Goal: Transaction & Acquisition: Purchase product/service

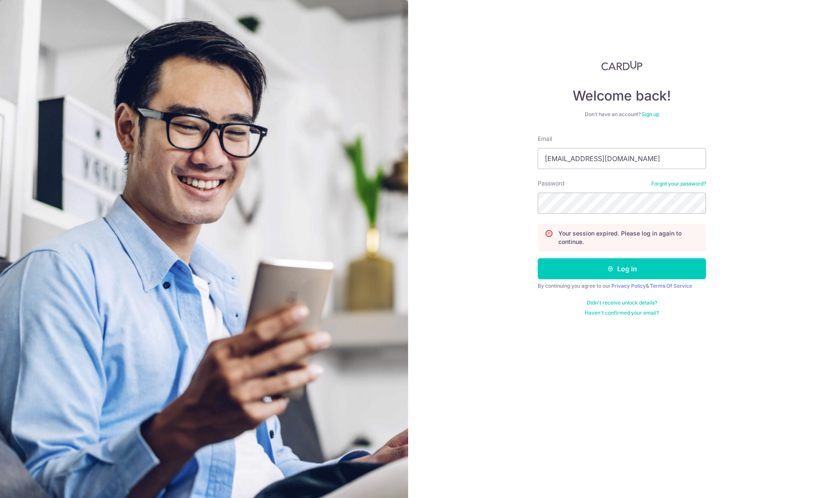
type input "yjhong1214@gmail.com"
click at [538, 258] on button "Log in" at bounding box center [622, 268] width 168 height 21
click at [579, 164] on input "Email" at bounding box center [622, 158] width 168 height 21
type input "[EMAIL_ADDRESS][DOMAIN_NAME]"
click at [538, 258] on button "Log in" at bounding box center [622, 268] width 168 height 21
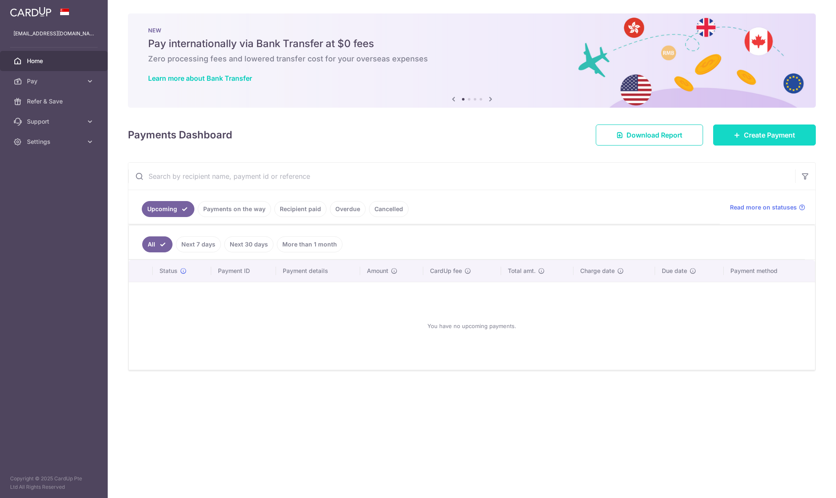
click at [751, 131] on span "Create Payment" at bounding box center [769, 135] width 51 height 10
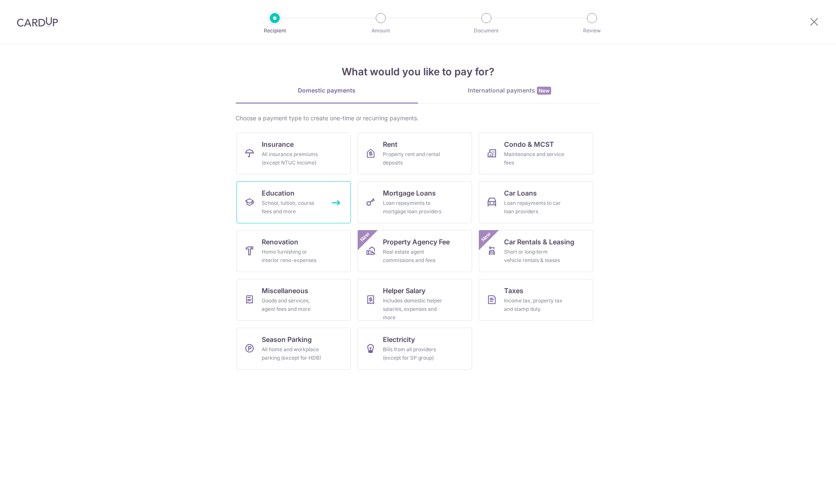
click at [291, 215] on div "School, tuition, course fees and more" at bounding box center [292, 207] width 61 height 17
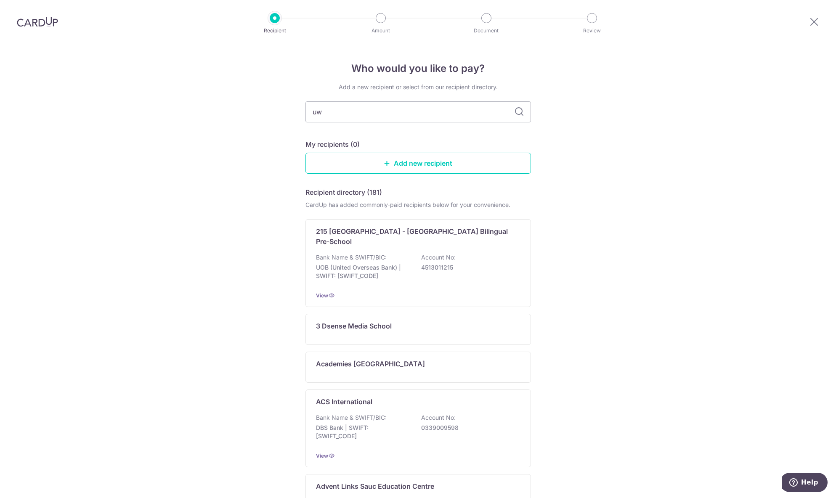
type input "uwc"
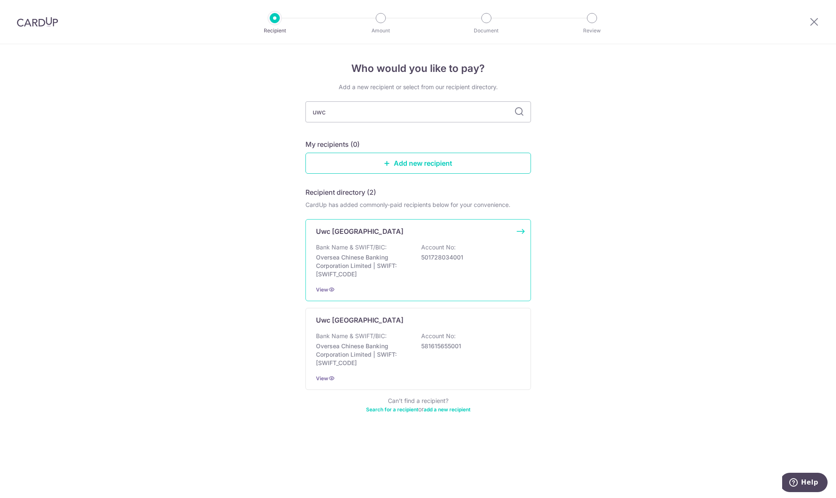
click at [350, 228] on p "Uwc [GEOGRAPHIC_DATA]" at bounding box center [360, 231] width 88 height 10
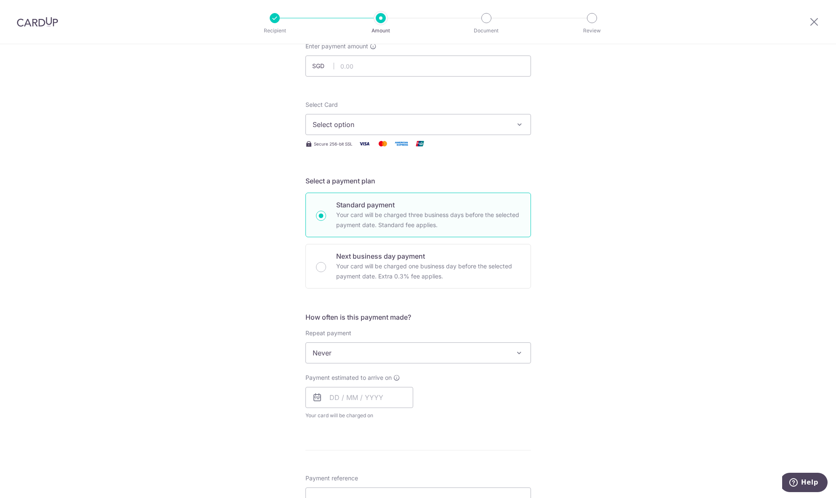
scroll to position [84, 0]
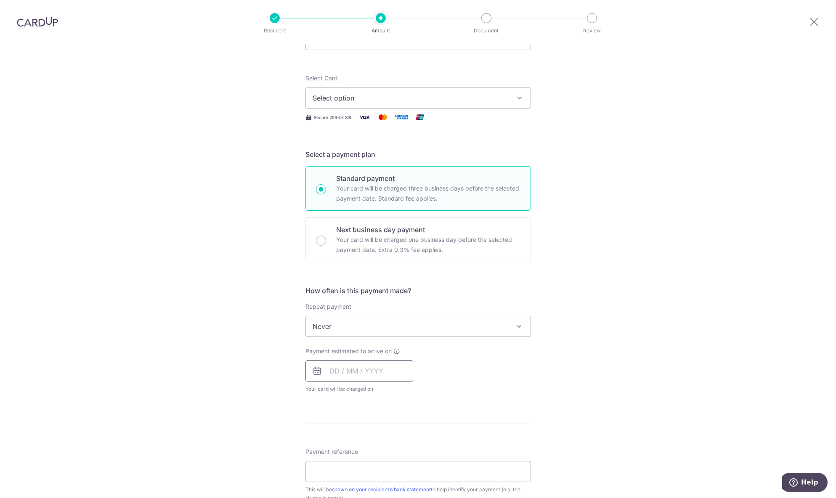
click at [357, 374] on input "text" at bounding box center [359, 371] width 108 height 21
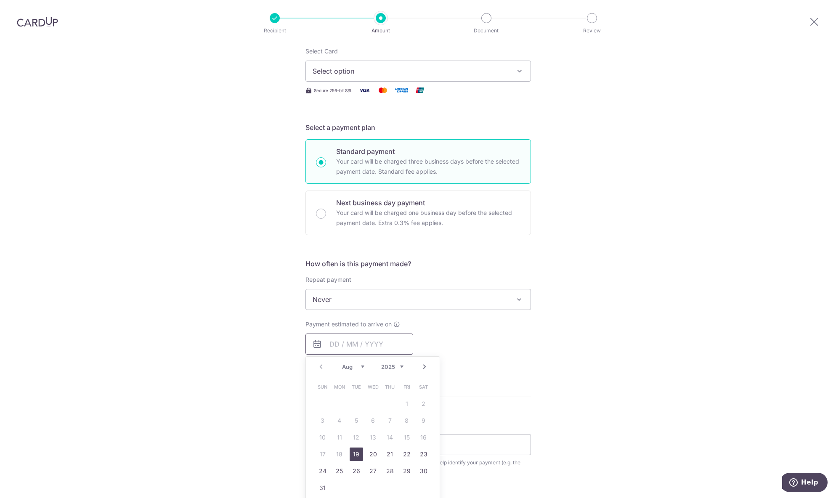
scroll to position [112, 0]
click at [319, 219] on div "Next business day payment Your card will be charged one business day before the…" at bounding box center [417, 211] width 225 height 45
radio input "false"
radio input "true"
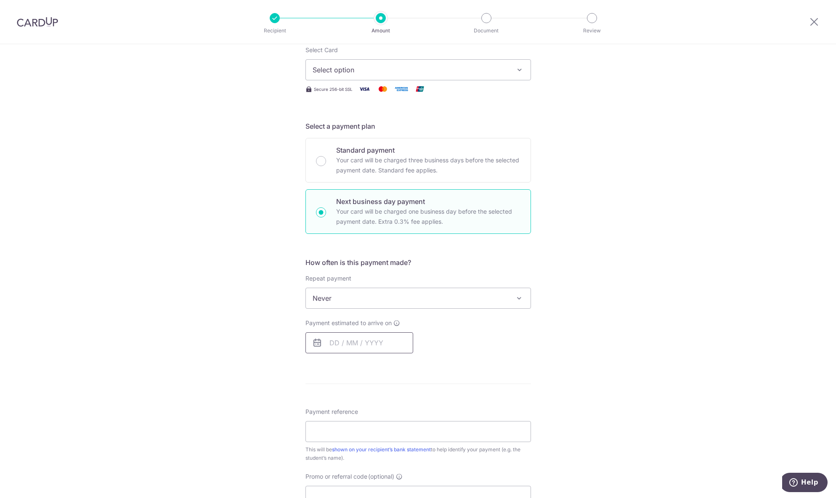
click at [339, 342] on input "text" at bounding box center [359, 342] width 108 height 21
click at [336, 457] on link "18" at bounding box center [339, 452] width 13 height 13
type input "[DATE]"
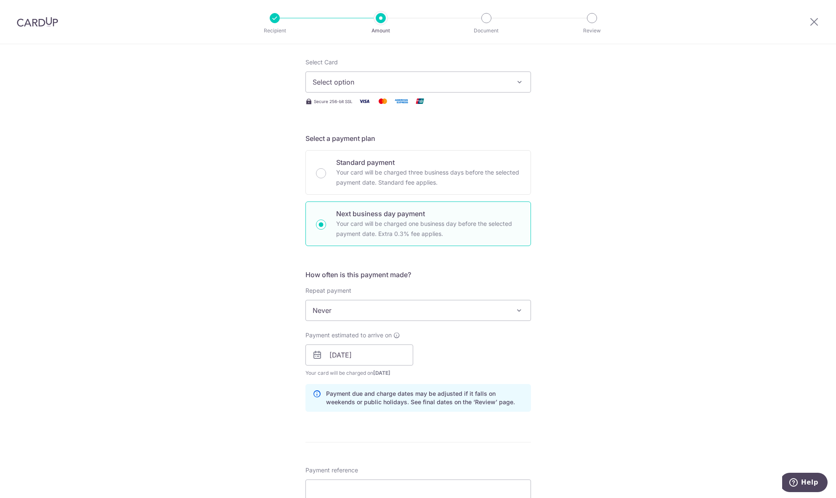
scroll to position [84, 0]
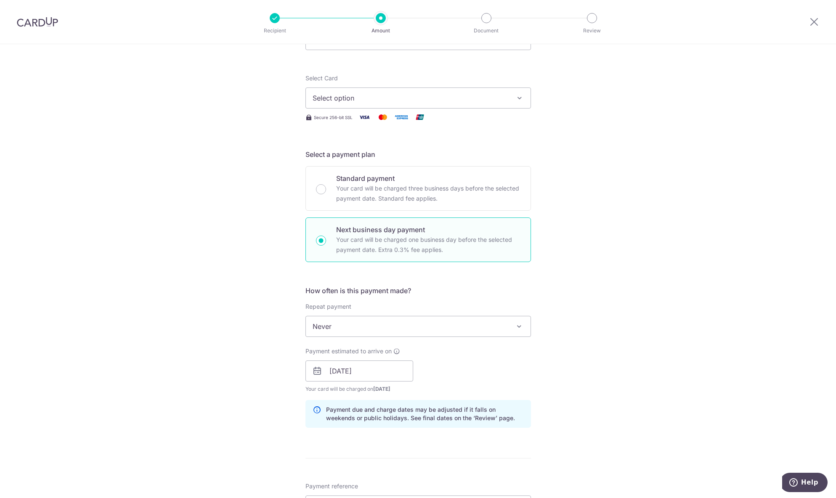
click at [337, 97] on span "Select option" at bounding box center [411, 98] width 196 height 10
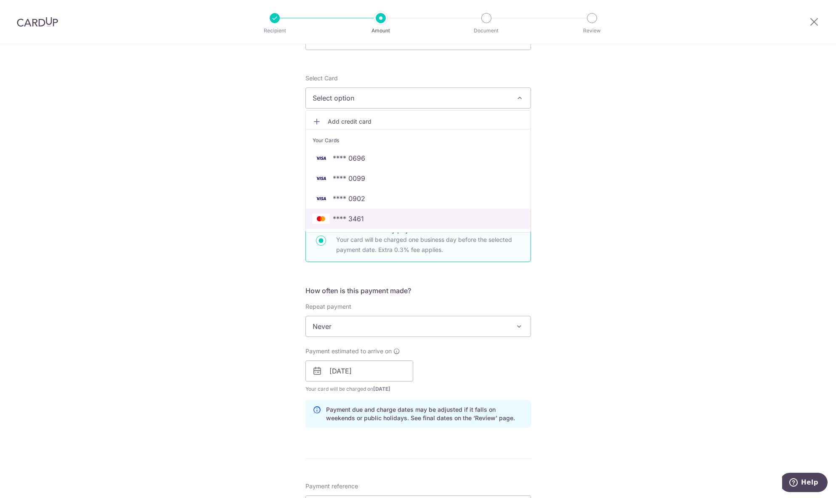
click at [364, 220] on span "**** 3461" at bounding box center [418, 219] width 211 height 10
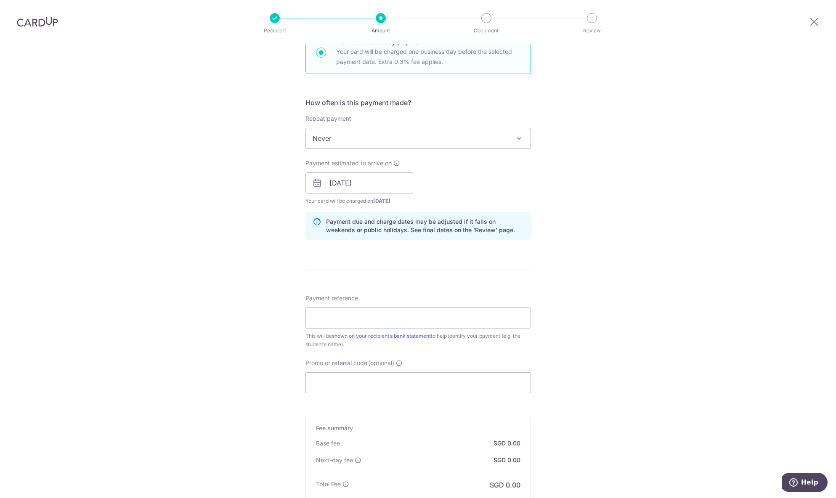
scroll to position [337, 0]
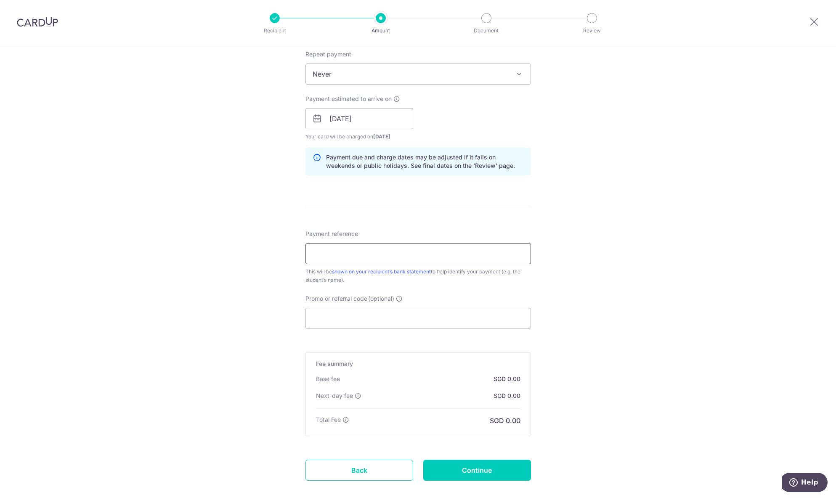
click at [325, 252] on input "Payment reference" at bounding box center [417, 253] width 225 height 21
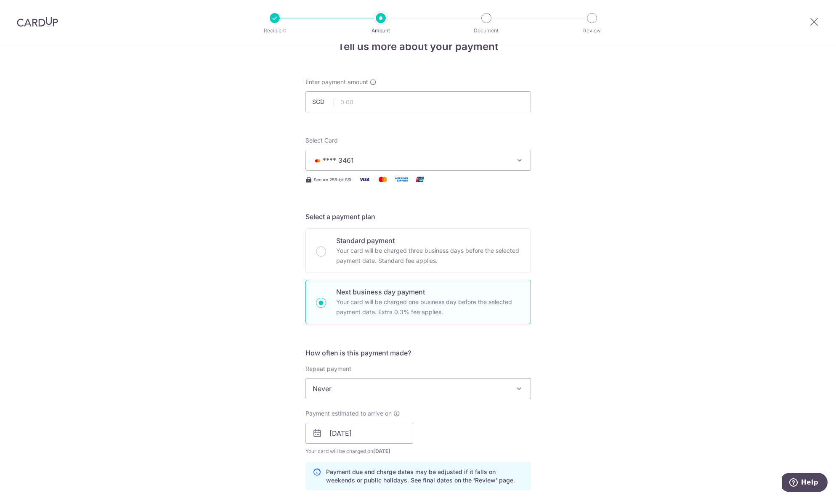
scroll to position [0, 0]
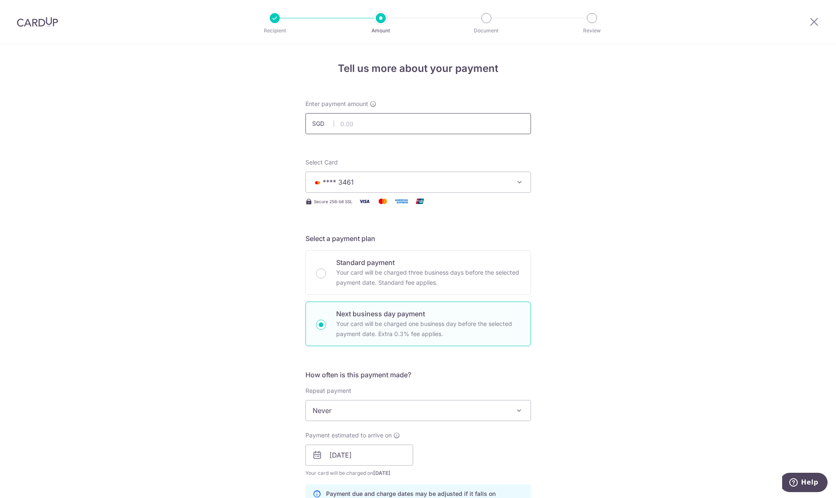
type input "121827 seojin hong"
click at [393, 130] on input "text" at bounding box center [417, 123] width 225 height 21
click at [165, 201] on div "Tell us more about your payment Enter payment amount SGD 14696 Select Card ****…" at bounding box center [418, 462] width 836 height 836
type input "14,696.00"
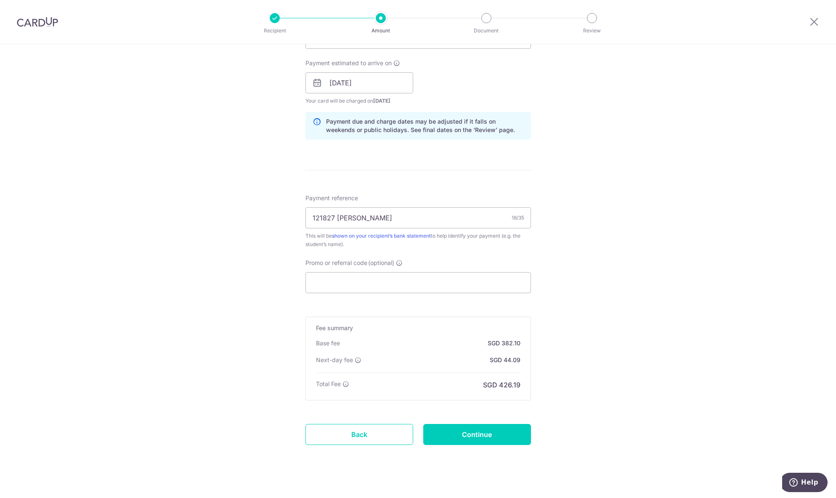
scroll to position [382, 0]
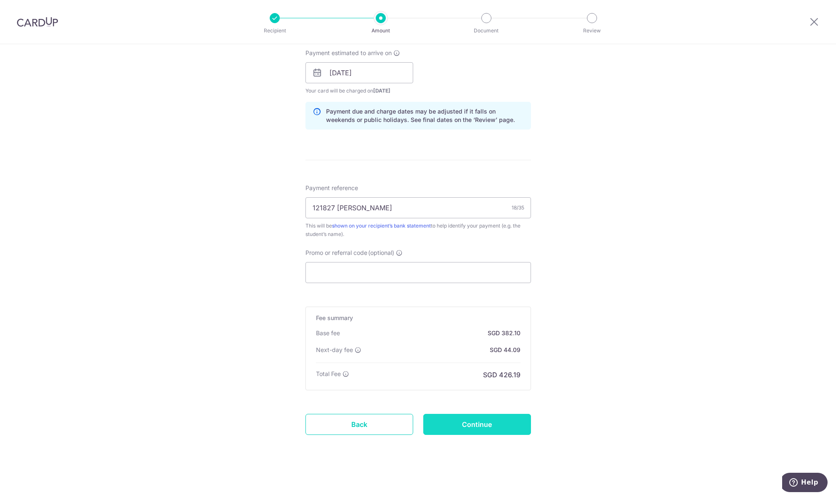
click at [470, 418] on input "Continue" at bounding box center [477, 424] width 108 height 21
type input "Create Schedule"
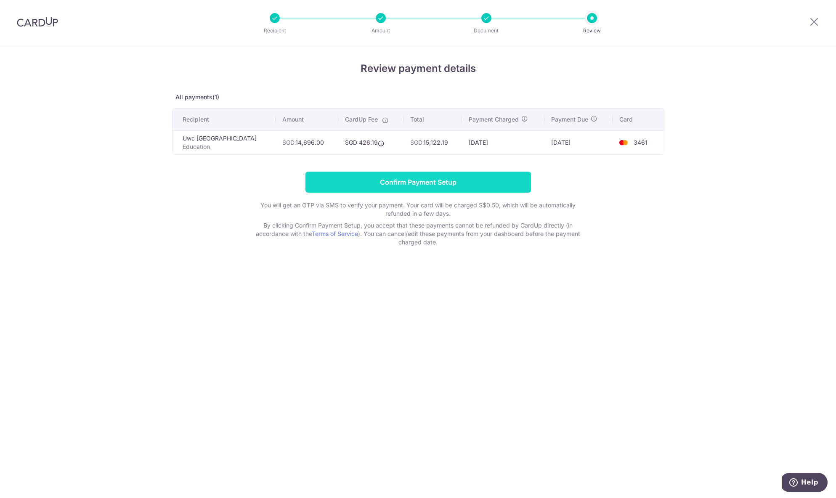
click at [376, 187] on input "Confirm Payment Setup" at bounding box center [417, 182] width 225 height 21
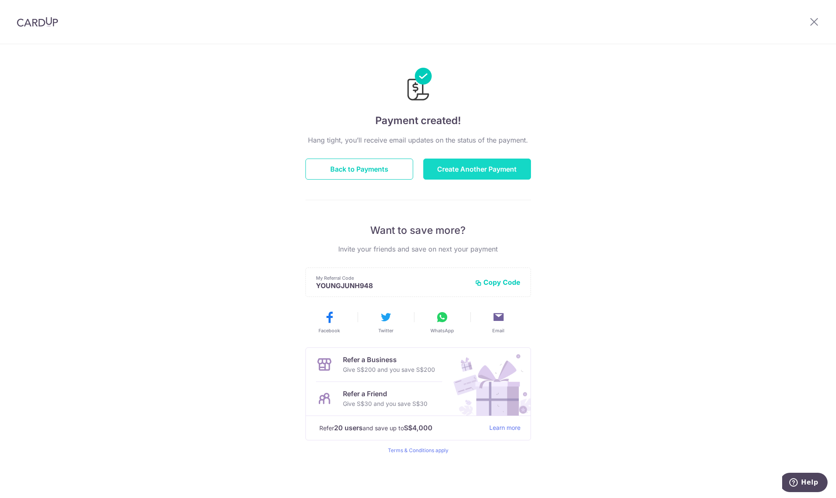
click at [485, 178] on button "Create Another Payment" at bounding box center [477, 169] width 108 height 21
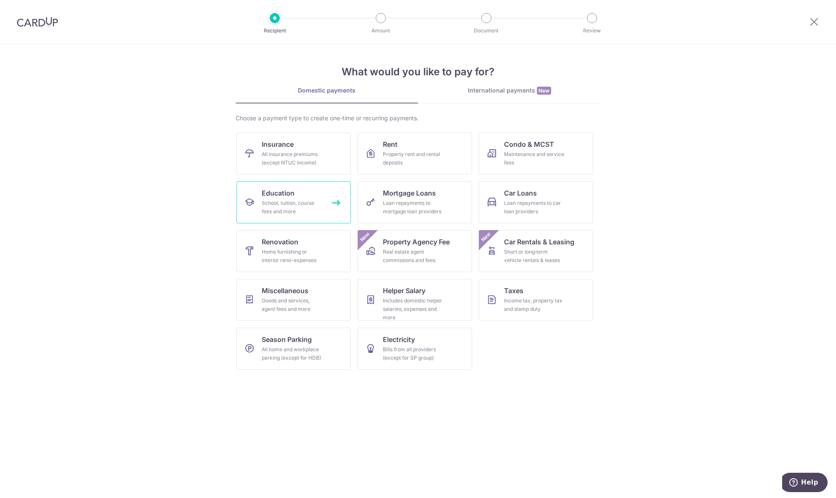
click at [284, 206] on div "School, tuition, course fees and more" at bounding box center [292, 207] width 61 height 17
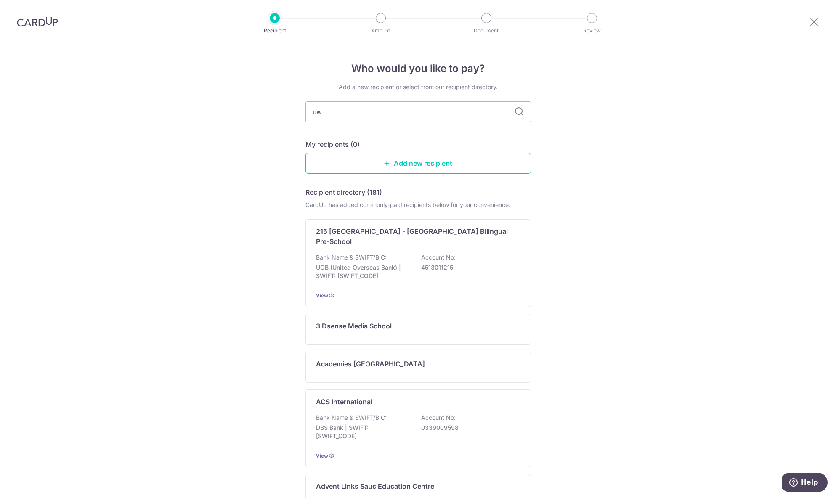
type input "uwc"
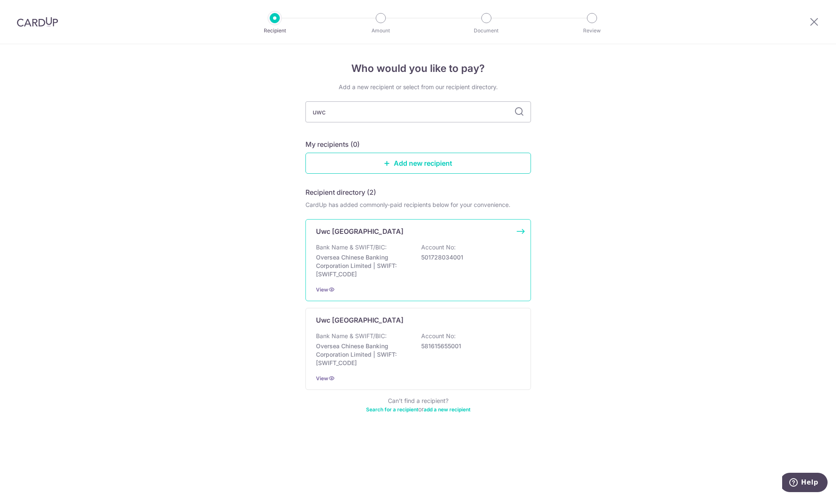
click at [330, 244] on p "Bank Name & SWIFT/BIC:" at bounding box center [351, 247] width 71 height 8
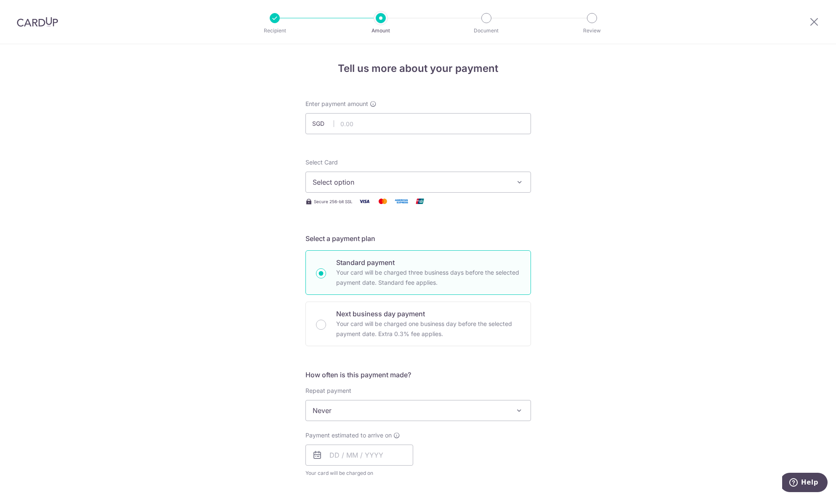
click at [336, 189] on button "Select option" at bounding box center [417, 182] width 225 height 21
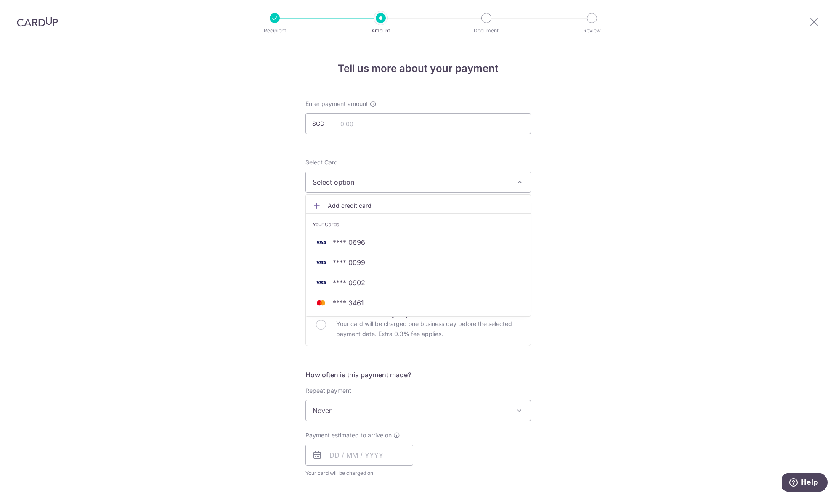
click at [328, 206] on span "Add credit card" at bounding box center [426, 206] width 196 height 8
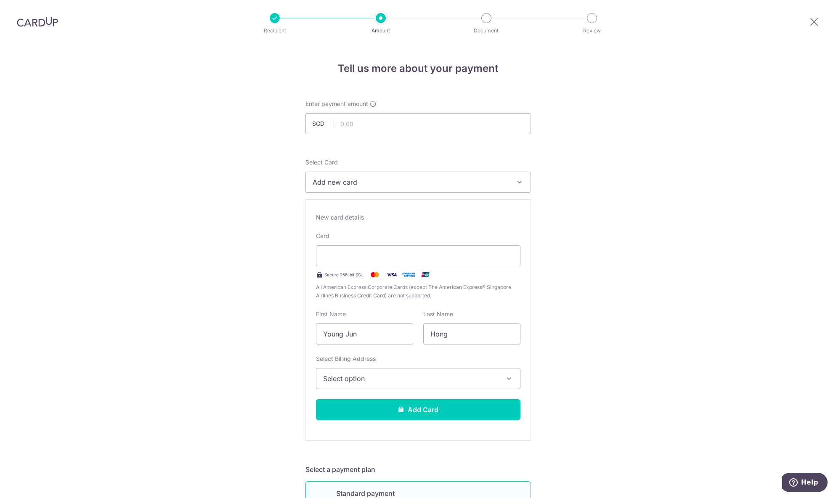
drag, startPoint x: 361, startPoint y: 379, endPoint x: 355, endPoint y: 387, distance: 9.5
click at [360, 380] on span "Select option" at bounding box center [410, 379] width 175 height 10
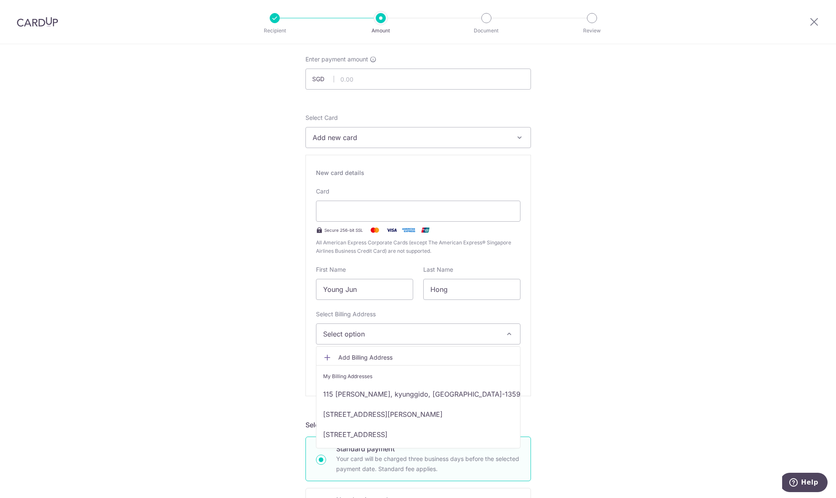
scroll to position [56, 0]
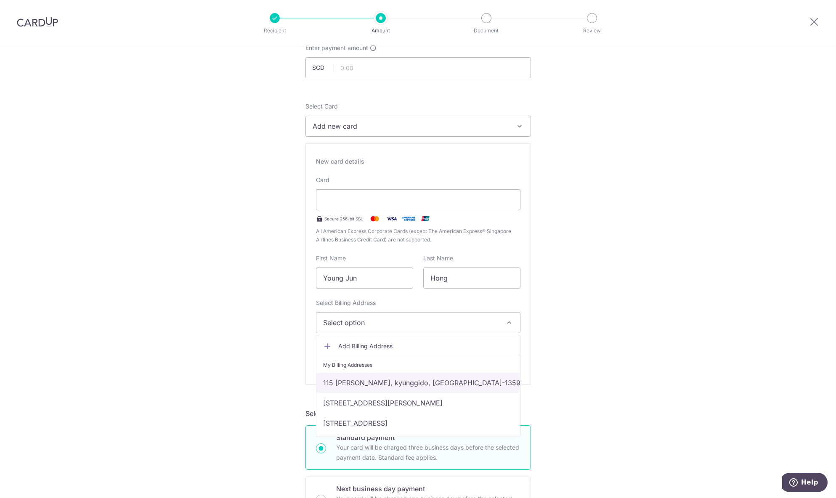
click at [327, 381] on link "115 chunggu guemho, kyunggido, South Korea-13597" at bounding box center [418, 383] width 204 height 20
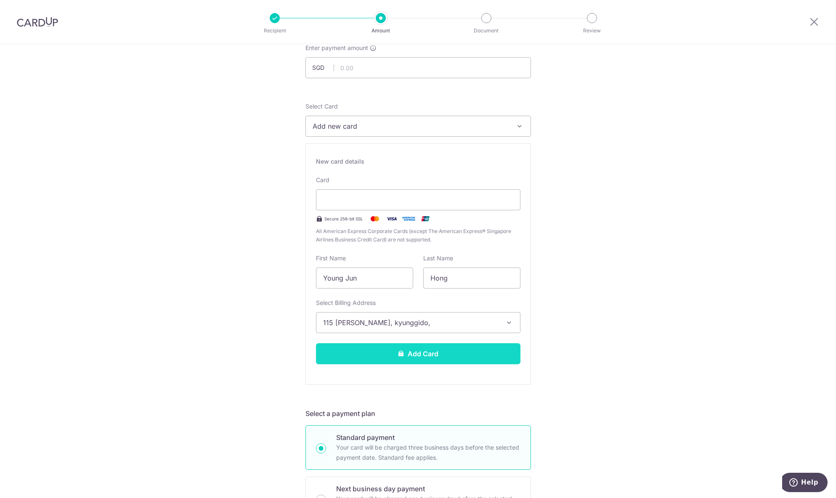
click at [367, 354] on button "Add Card" at bounding box center [418, 353] width 204 height 21
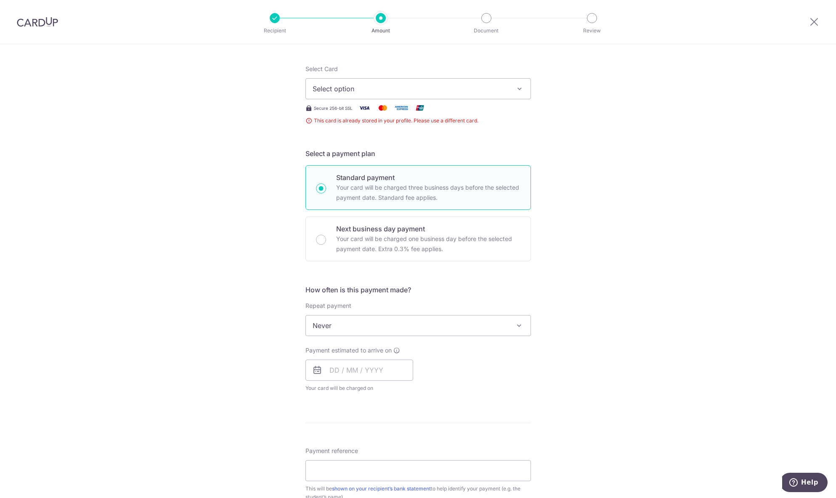
scroll to position [53, 0]
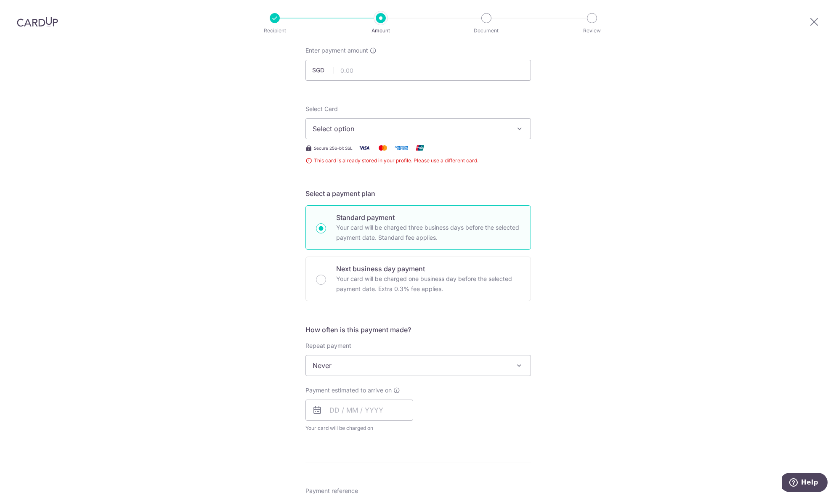
click at [333, 135] on button "Select option" at bounding box center [417, 128] width 225 height 21
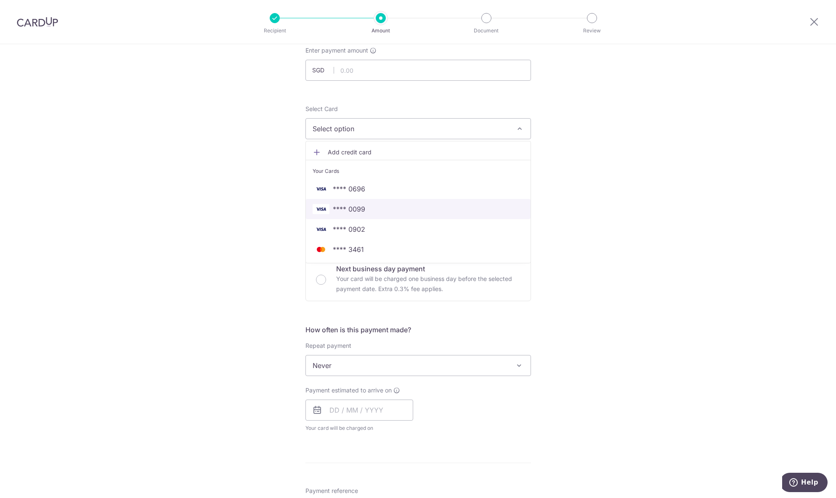
click at [358, 212] on span "**** 0099" at bounding box center [349, 209] width 32 height 10
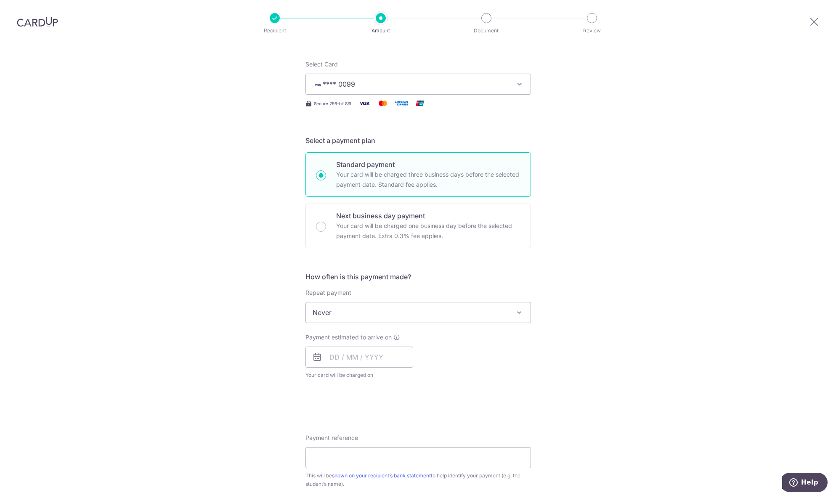
scroll to position [138, 0]
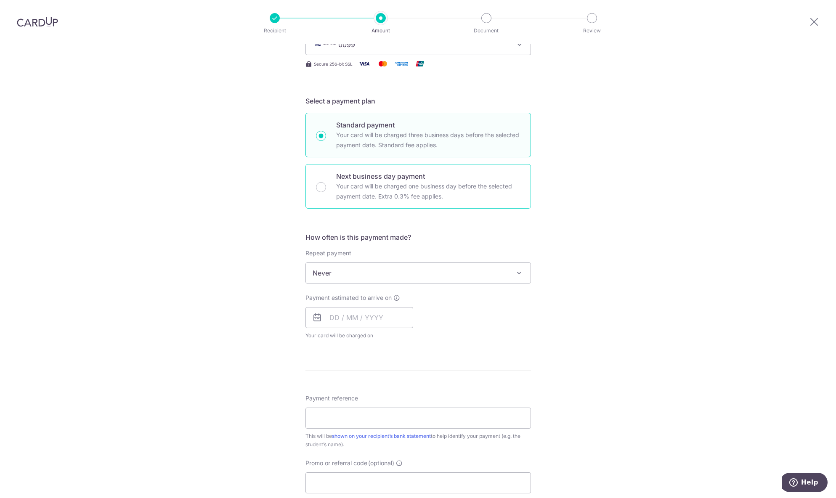
click at [332, 198] on div "Next business day payment Your card will be charged one business day before the…" at bounding box center [417, 186] width 225 height 45
radio input "false"
radio input "true"
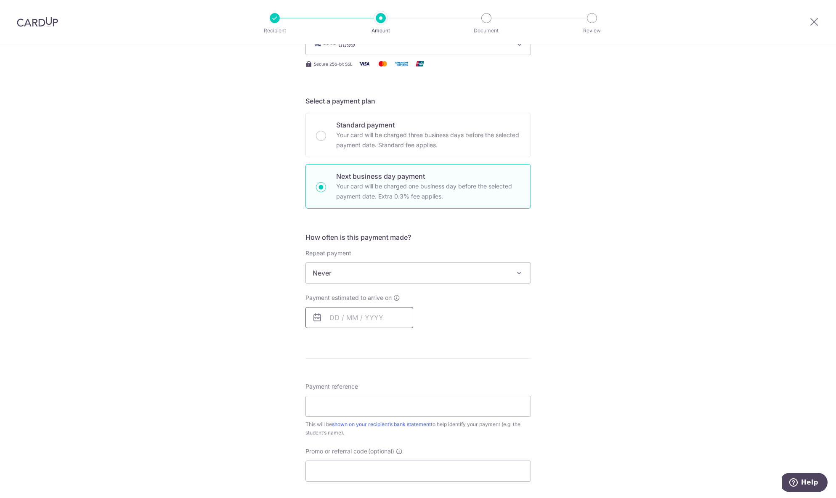
click at [328, 325] on input "text" at bounding box center [359, 317] width 108 height 21
click at [339, 426] on link "18" at bounding box center [339, 427] width 13 height 13
type input "[DATE]"
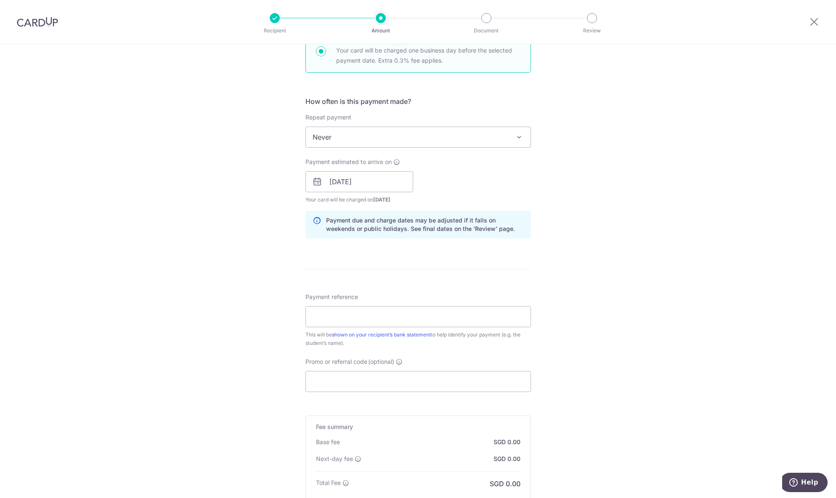
scroll to position [278, 0]
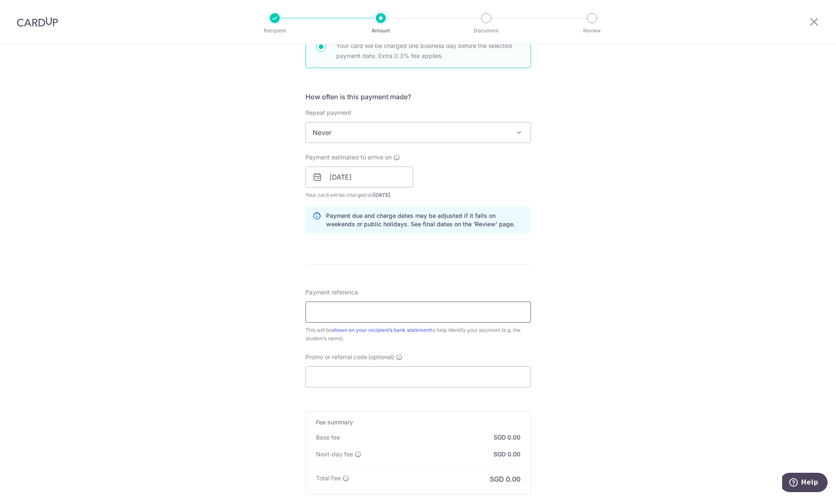
click at [321, 313] on input "Payment reference" at bounding box center [417, 312] width 225 height 21
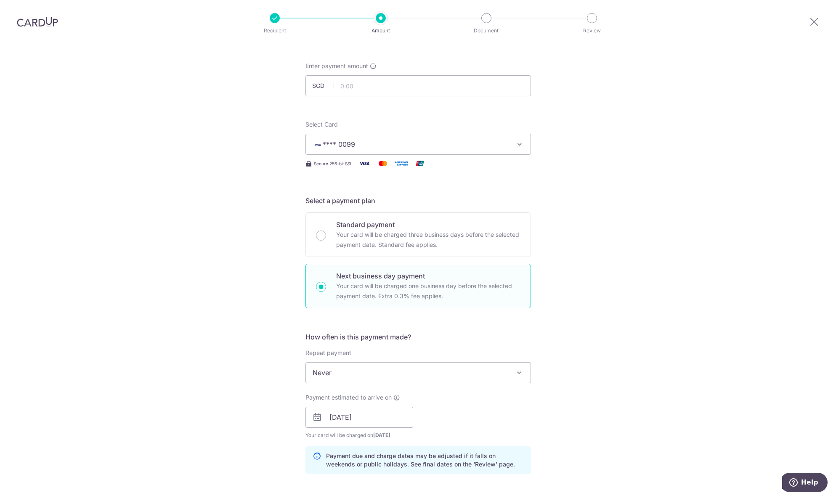
scroll to position [0, 0]
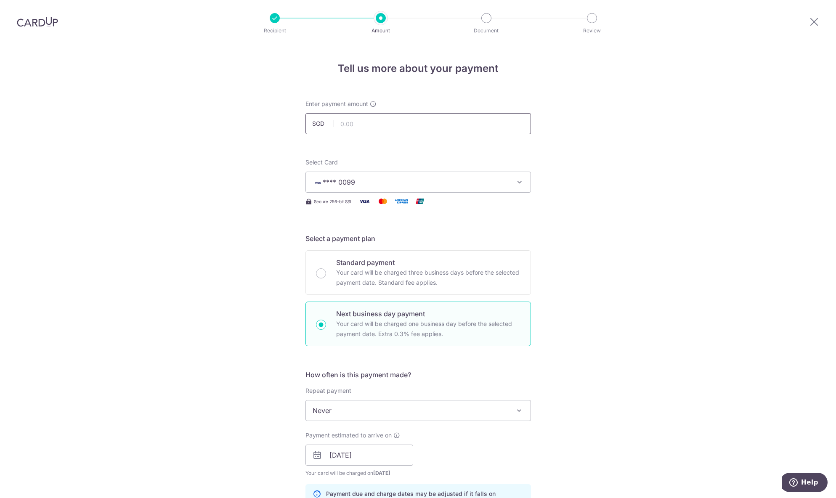
type input "123339 [PERSON_NAME]"
click at [362, 127] on input "text" at bounding box center [417, 123] width 225 height 21
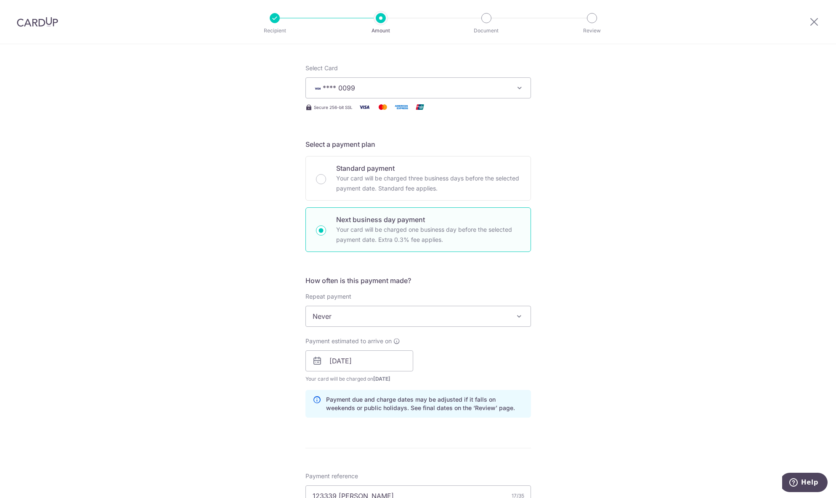
scroll to position [18, 0]
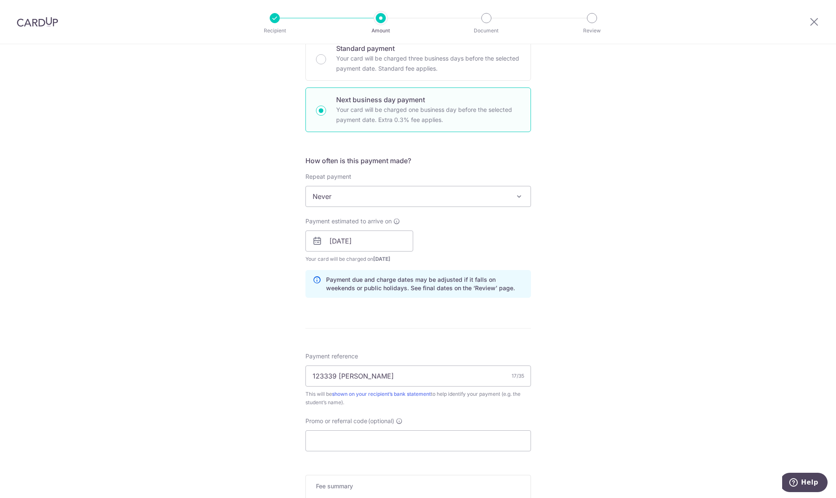
click at [265, 354] on div "Tell us more about your payment Enter payment amount SGD 7000 This card is alre…" at bounding box center [418, 248] width 836 height 836
type input "7,000.00"
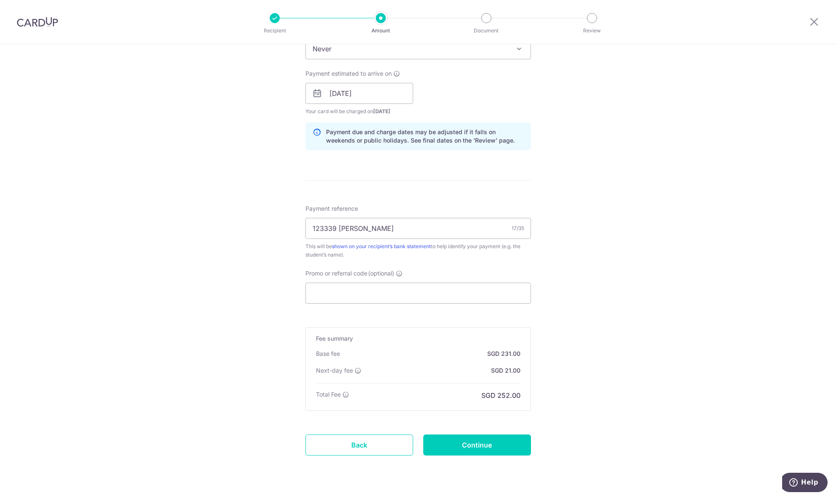
scroll to position [382, 0]
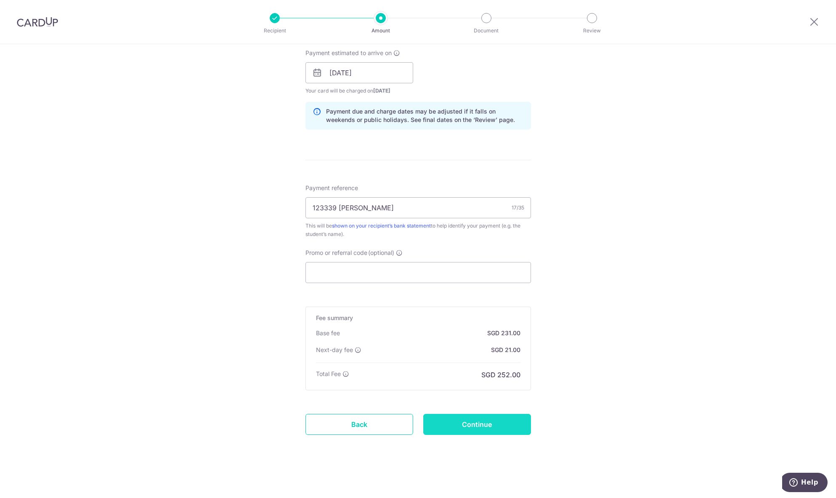
click at [499, 424] on input "Continue" at bounding box center [477, 424] width 108 height 21
type input "Create Schedule"
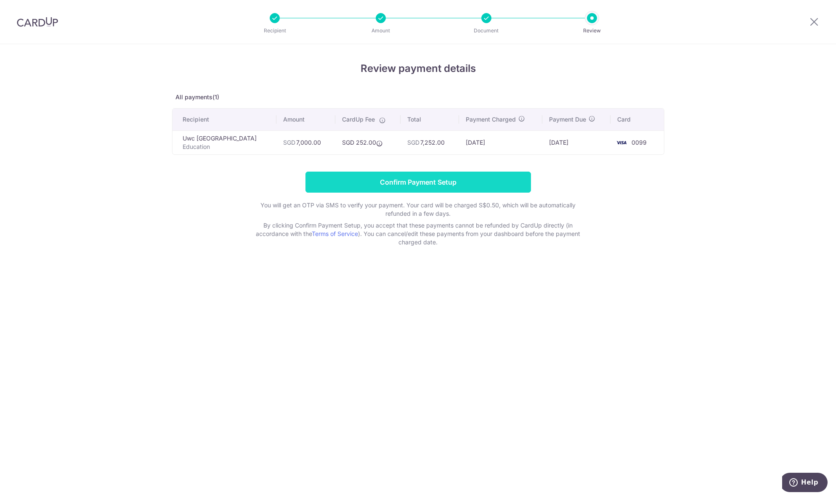
click at [391, 178] on input "Confirm Payment Setup" at bounding box center [417, 182] width 225 height 21
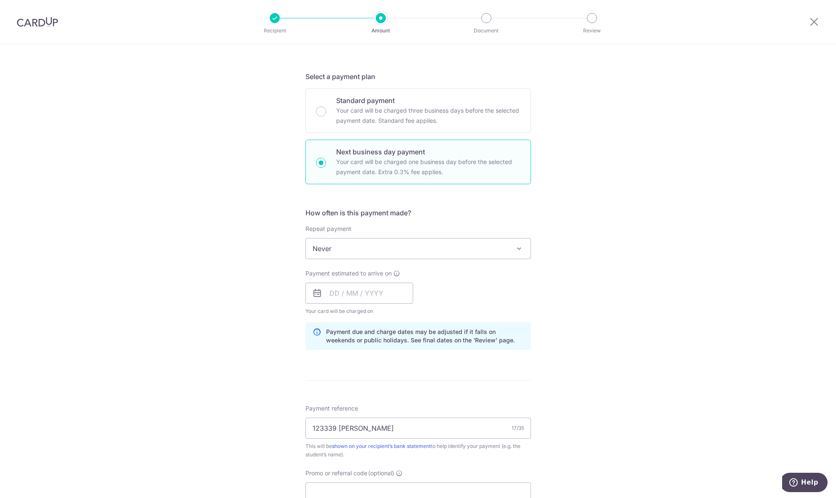
scroll to position [224, 0]
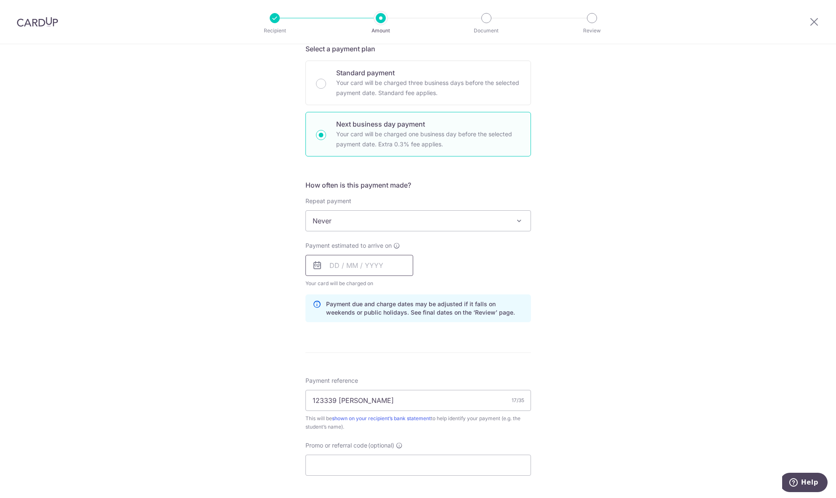
click at [341, 259] on input "text" at bounding box center [359, 265] width 108 height 21
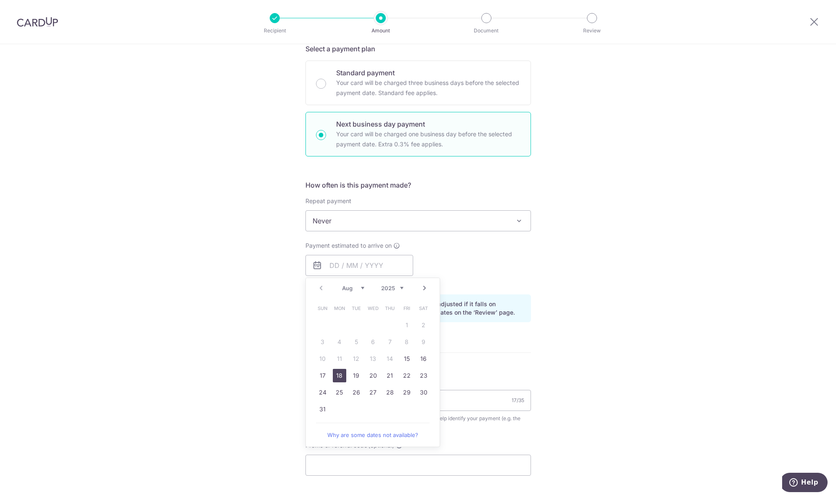
click at [339, 374] on link "18" at bounding box center [339, 375] width 13 height 13
type input "[DATE]"
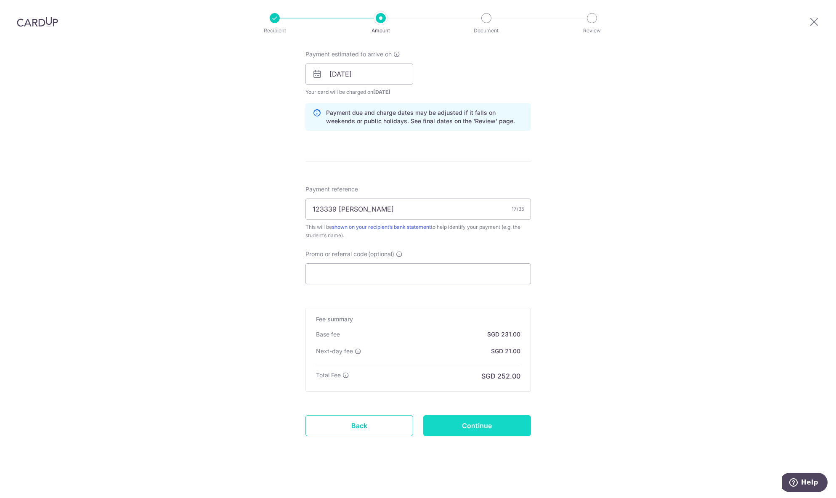
scroll to position [417, 0]
click at [456, 427] on input "Continue" at bounding box center [477, 424] width 108 height 21
type input "Update Schedule"
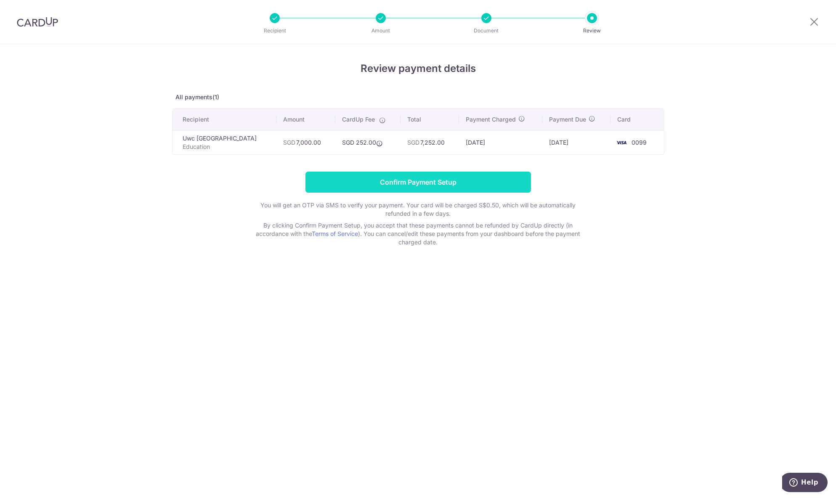
click at [386, 187] on input "Confirm Payment Setup" at bounding box center [417, 182] width 225 height 21
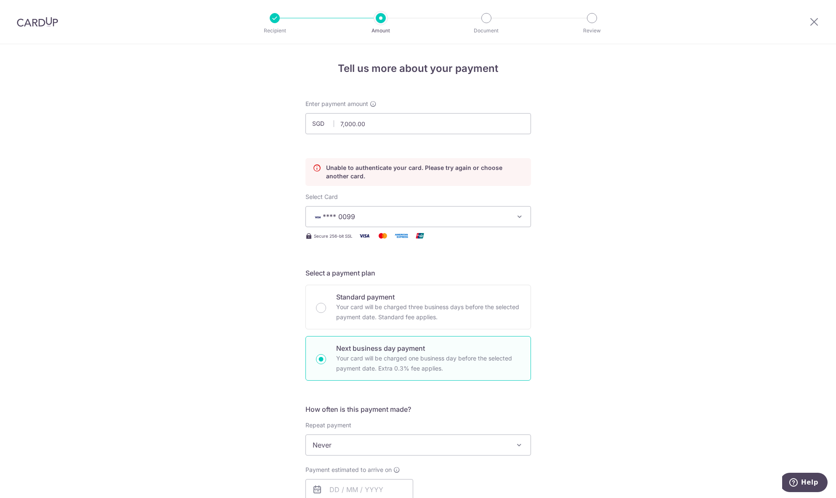
click at [378, 223] on button "**** 0099" at bounding box center [417, 216] width 225 height 21
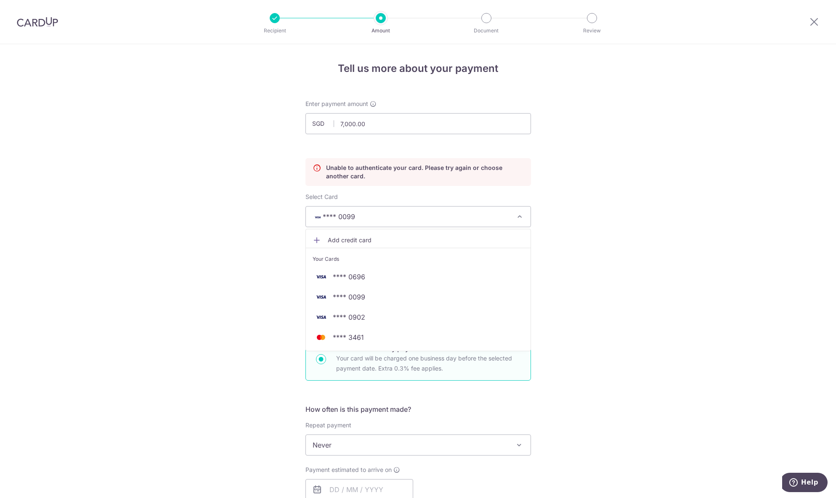
click at [273, 247] on div "Tell us more about your payment Enter payment amount SGD 7,000.00 7000.00 Unabl…" at bounding box center [418, 479] width 836 height 871
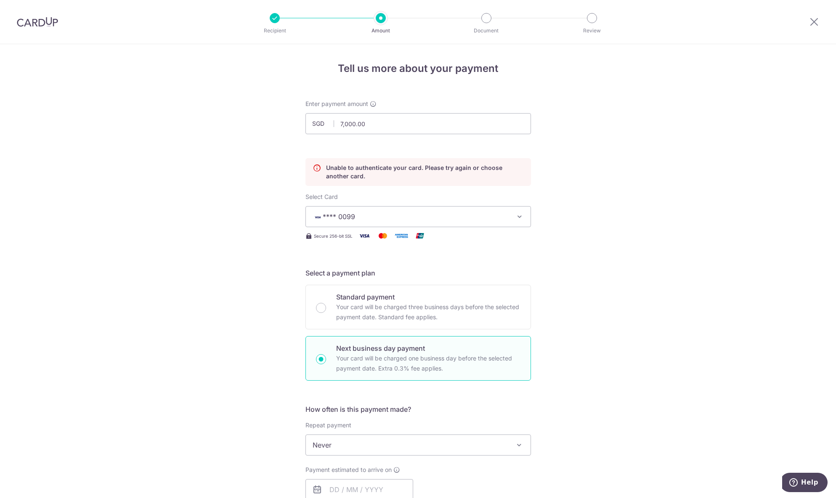
click at [351, 223] on button "**** 0099" at bounding box center [417, 216] width 225 height 21
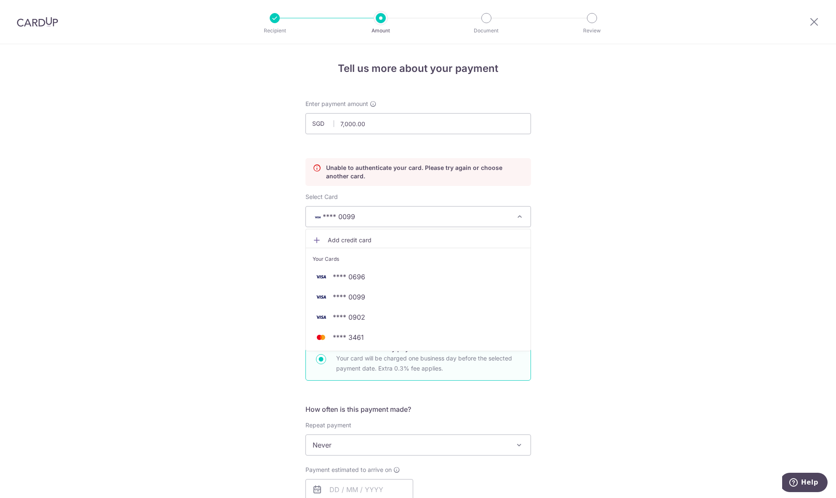
click at [355, 243] on span "Add credit card" at bounding box center [426, 240] width 196 height 8
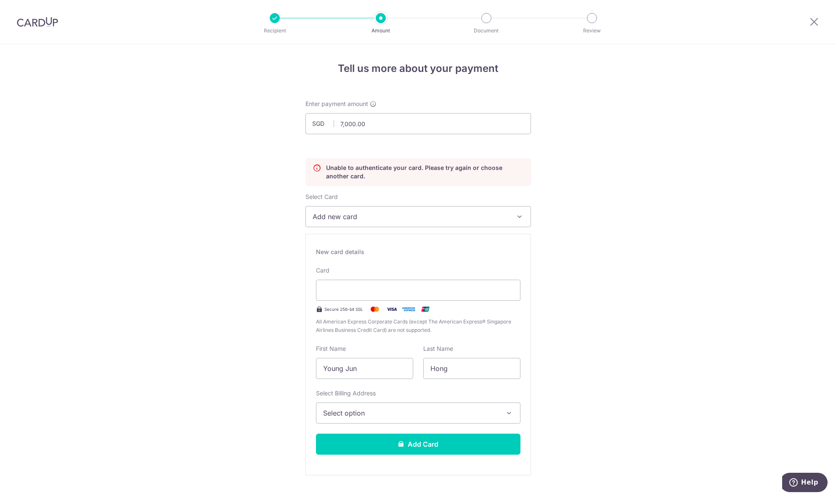
click at [387, 418] on button "Select option" at bounding box center [418, 413] width 204 height 21
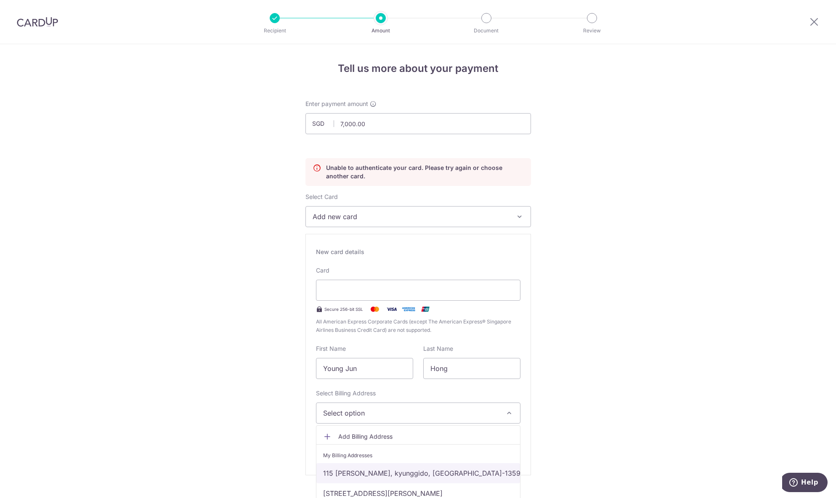
click at [336, 479] on link "115 [PERSON_NAME], kyunggido, [GEOGRAPHIC_DATA]-13597" at bounding box center [418, 473] width 204 height 20
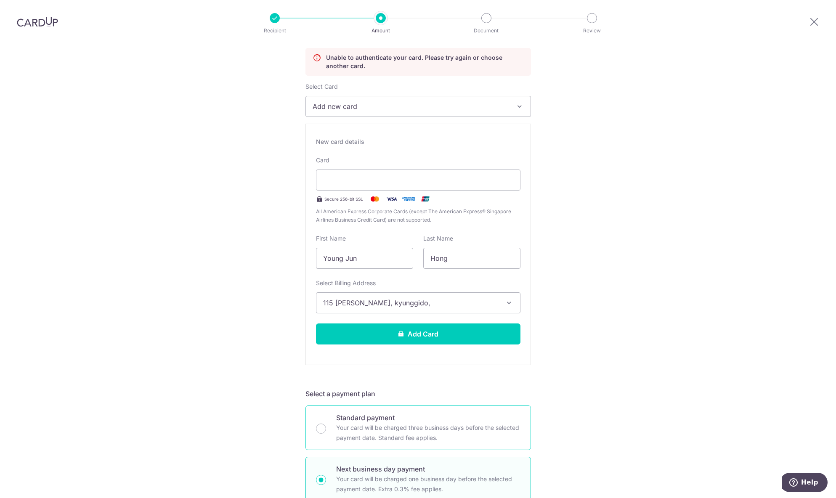
scroll to position [168, 0]
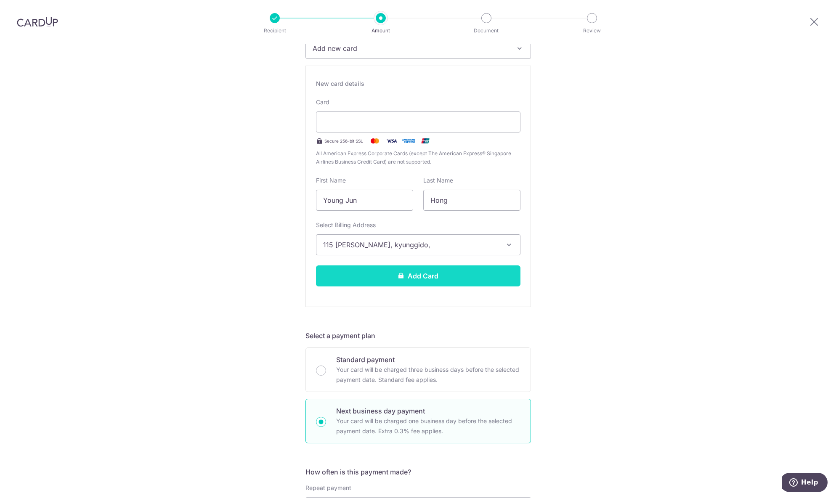
click at [434, 276] on button "Add Card" at bounding box center [418, 275] width 204 height 21
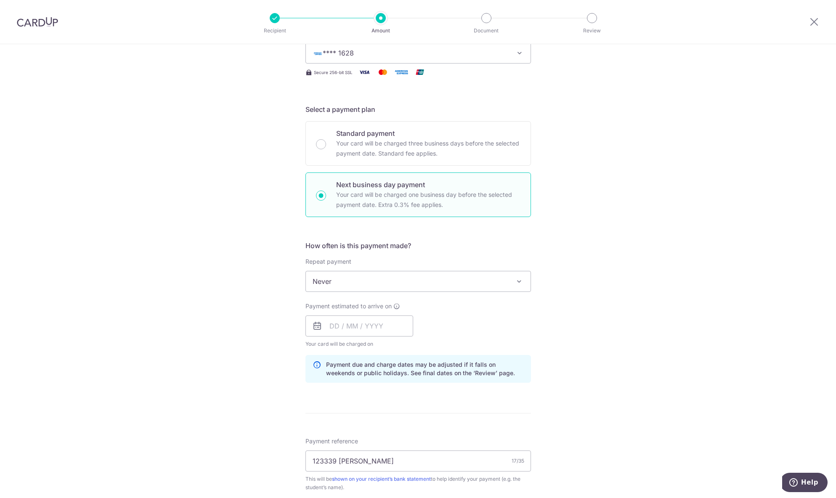
scroll to position [140, 0]
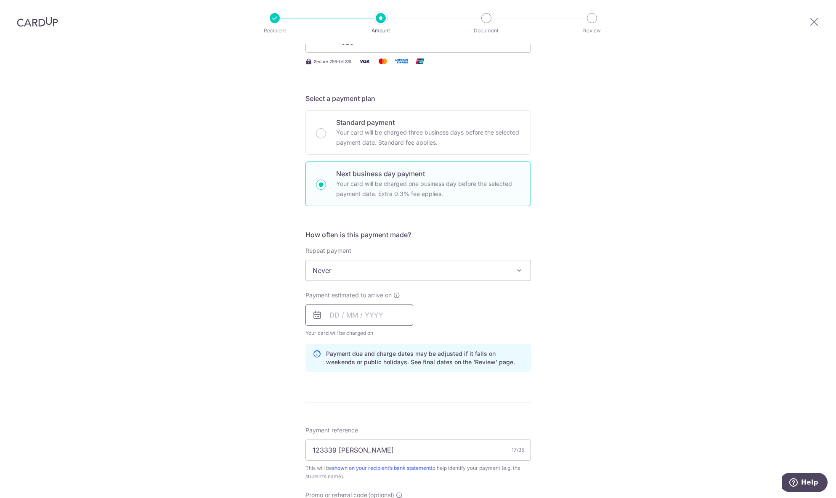
click at [358, 317] on input "text" at bounding box center [359, 315] width 108 height 21
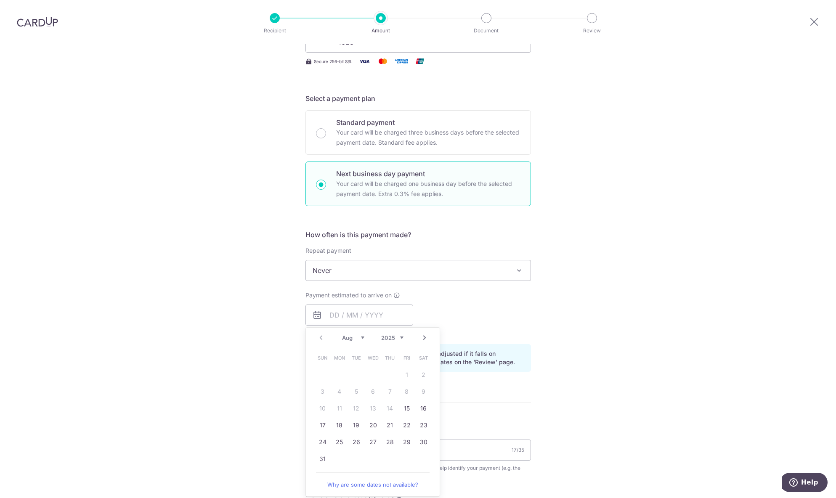
drag, startPoint x: 329, startPoint y: 425, endPoint x: 333, endPoint y: 422, distance: 4.8
click at [333, 422] on td "18" at bounding box center [339, 425] width 17 height 17
type input "[DATE]"
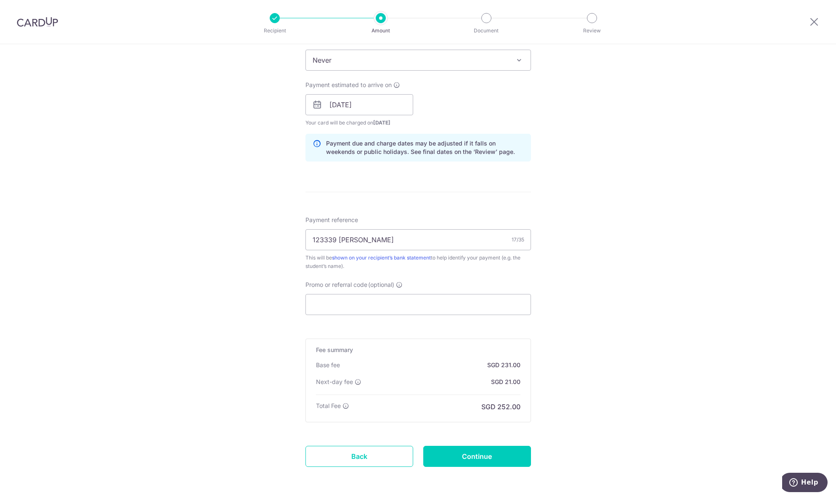
scroll to position [382, 0]
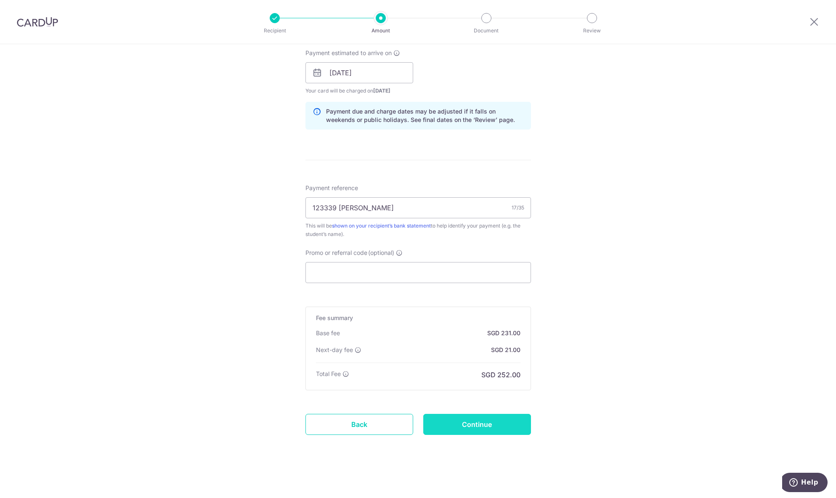
click at [460, 427] on input "Continue" at bounding box center [477, 424] width 108 height 21
type input "Update Schedule"
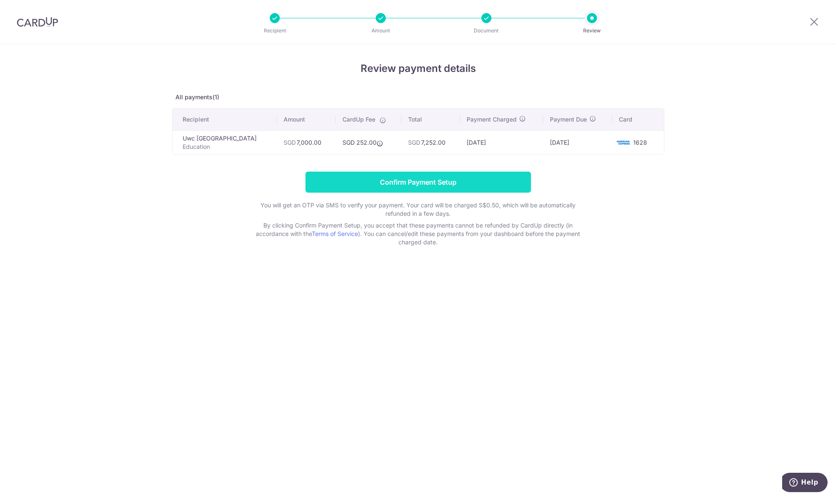
click at [402, 175] on input "Confirm Payment Setup" at bounding box center [417, 182] width 225 height 21
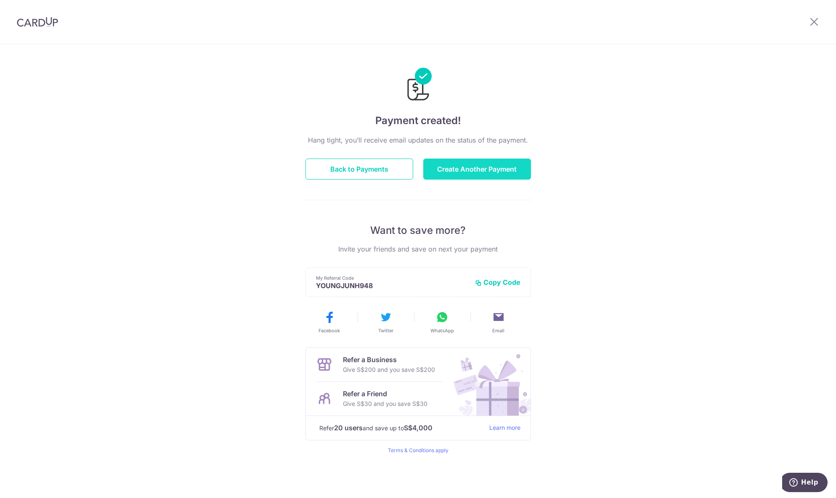
click at [459, 166] on button "Create Another Payment" at bounding box center [477, 169] width 108 height 21
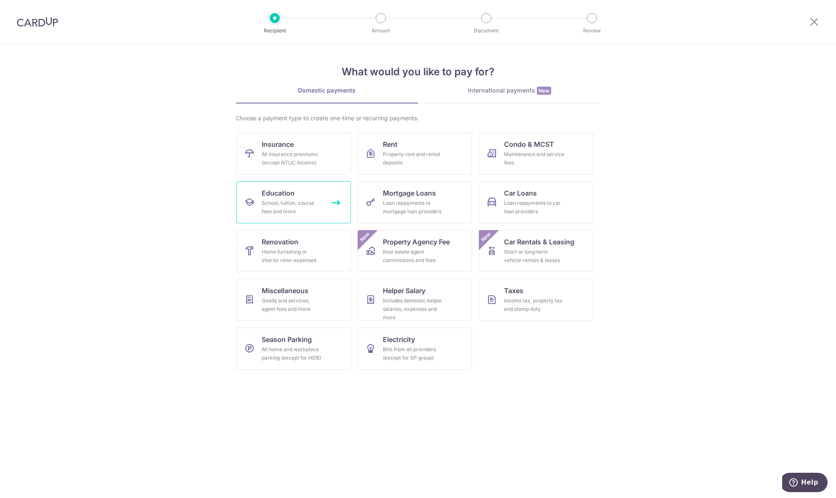
click at [285, 211] on div "School, tuition, course fees and more" at bounding box center [292, 207] width 61 height 17
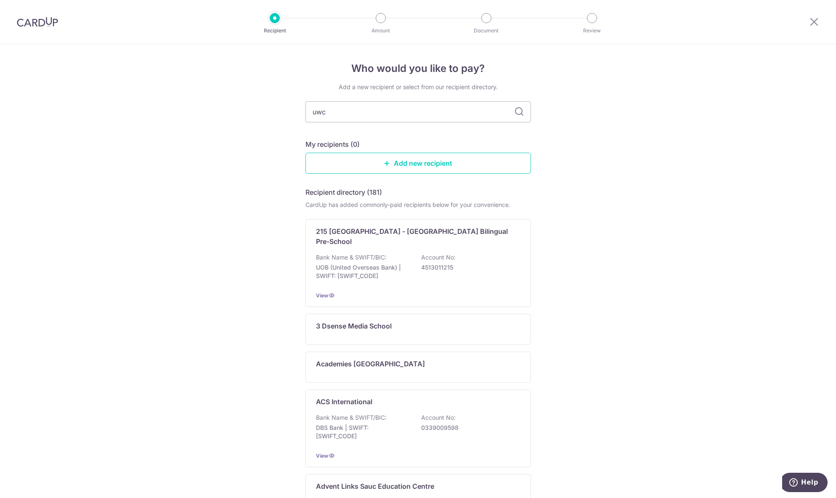
type input "uwcs"
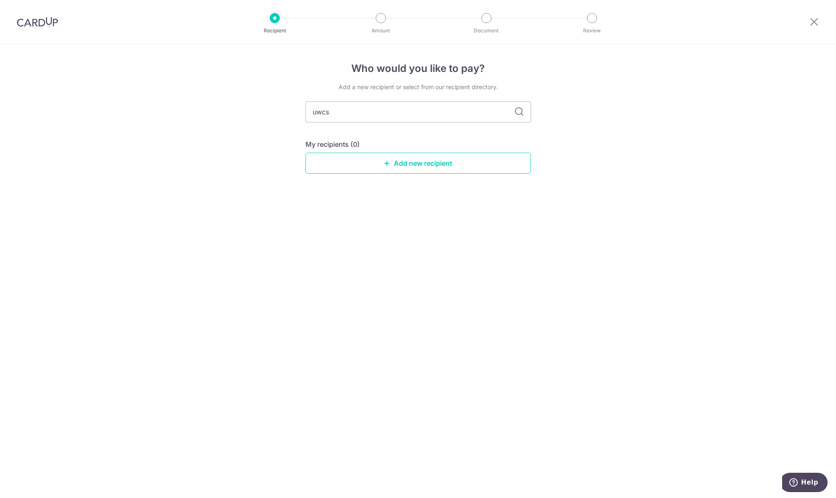
type input "uwc"
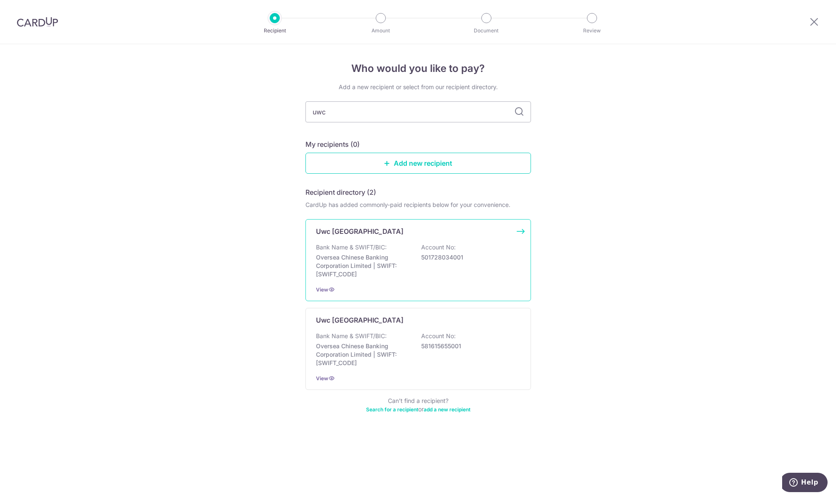
click at [353, 247] on p "Bank Name & SWIFT/BIC:" at bounding box center [351, 247] width 71 height 8
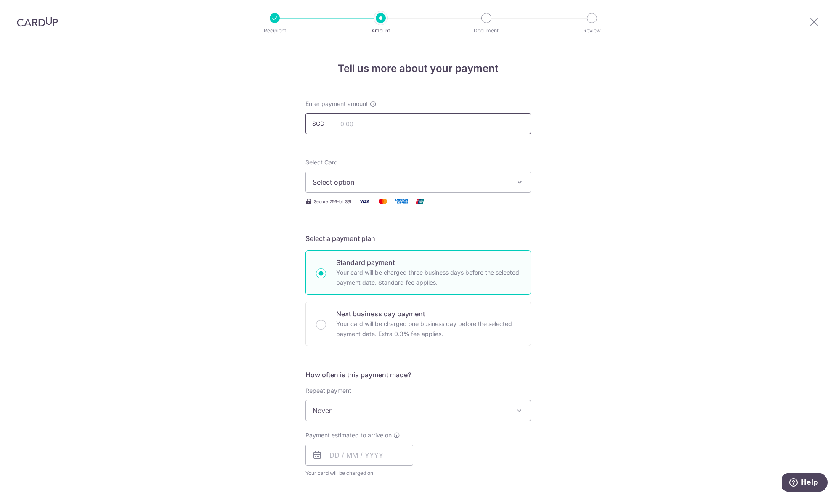
click at [373, 127] on input "text" at bounding box center [417, 123] width 225 height 21
click at [345, 187] on span "Select option" at bounding box center [411, 182] width 196 height 10
type input "7,696.00"
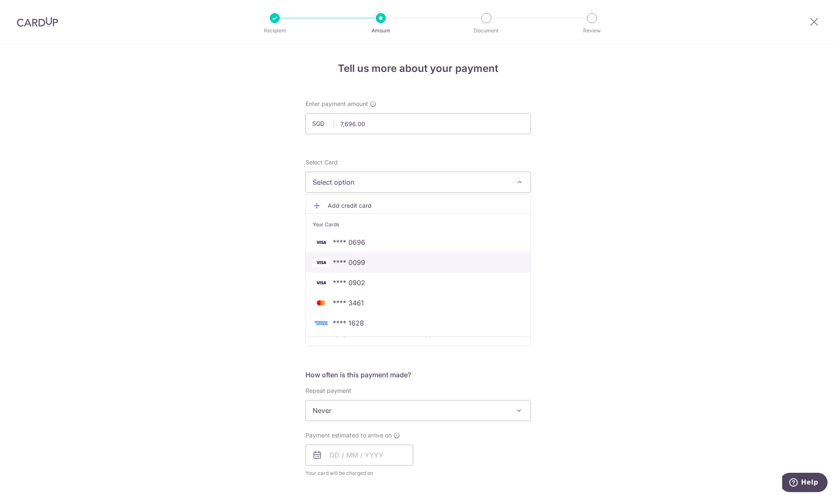
click at [374, 269] on link "**** 0099" at bounding box center [418, 262] width 225 height 20
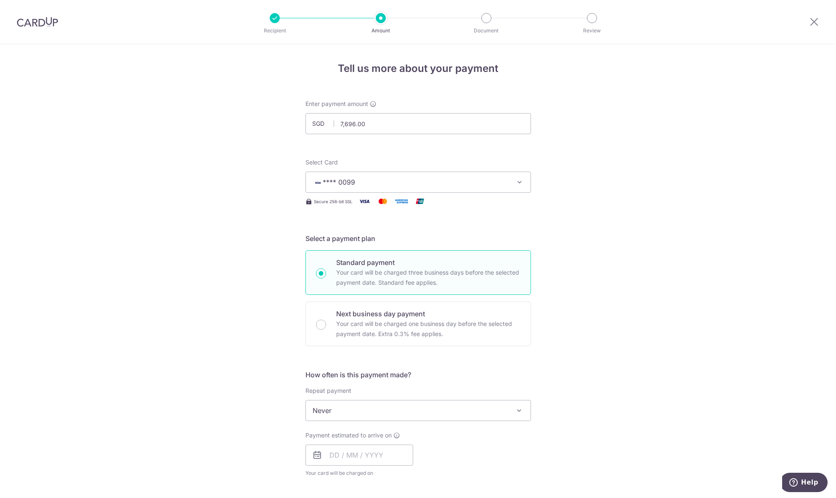
drag, startPoint x: 320, startPoint y: 328, endPoint x: 298, endPoint y: 339, distance: 23.9
click at [321, 329] on input "Next business day payment Your card will be charged one business day before the…" at bounding box center [321, 325] width 10 height 10
radio input "true"
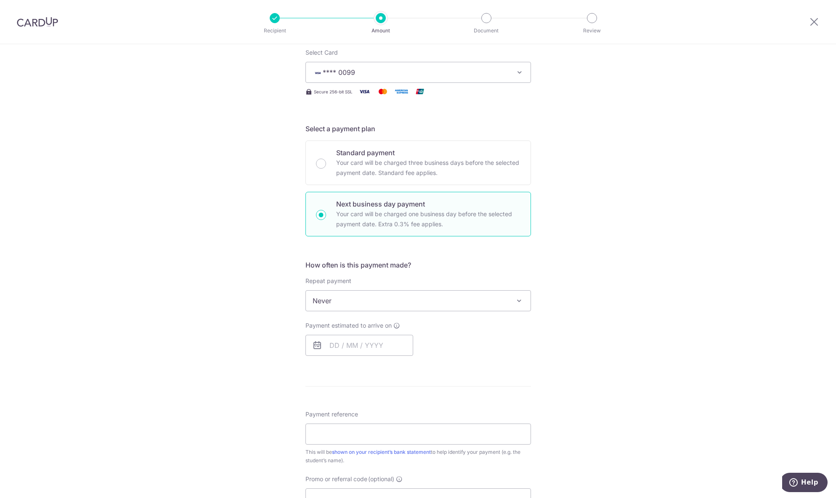
scroll to position [140, 0]
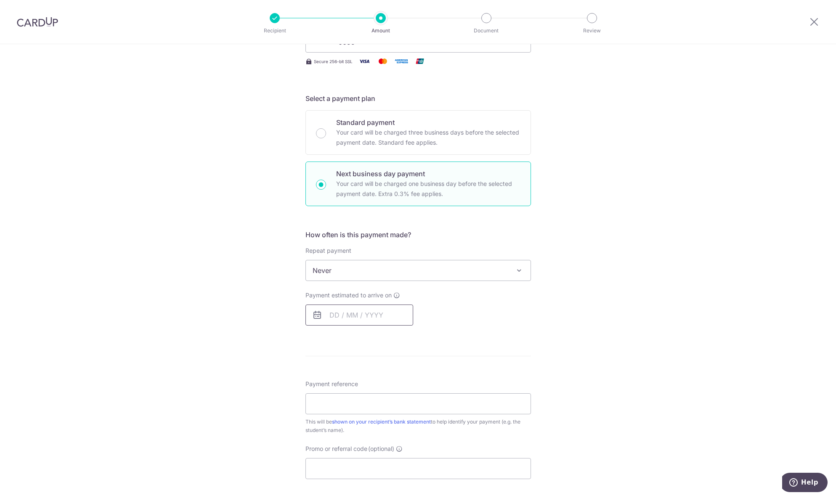
drag, startPoint x: 354, startPoint y: 317, endPoint x: 352, endPoint y: 327, distance: 10.3
click at [355, 318] on input "text" at bounding box center [359, 315] width 108 height 21
click at [337, 427] on link "18" at bounding box center [339, 425] width 13 height 13
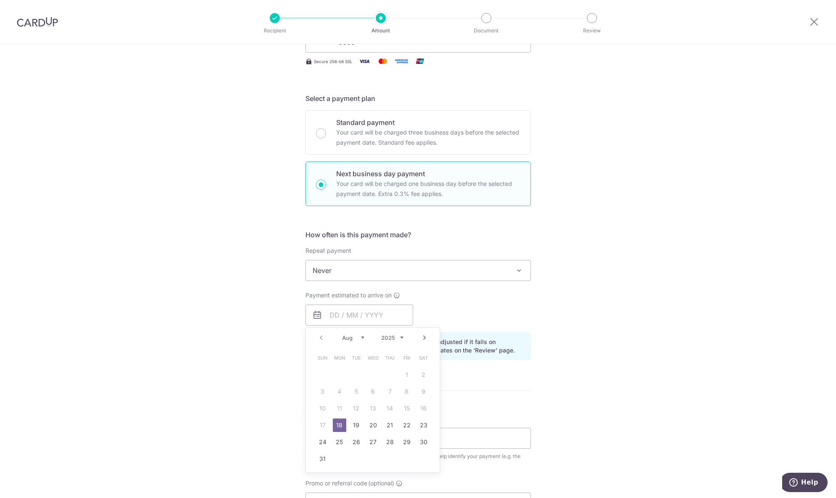
type input "[DATE]"
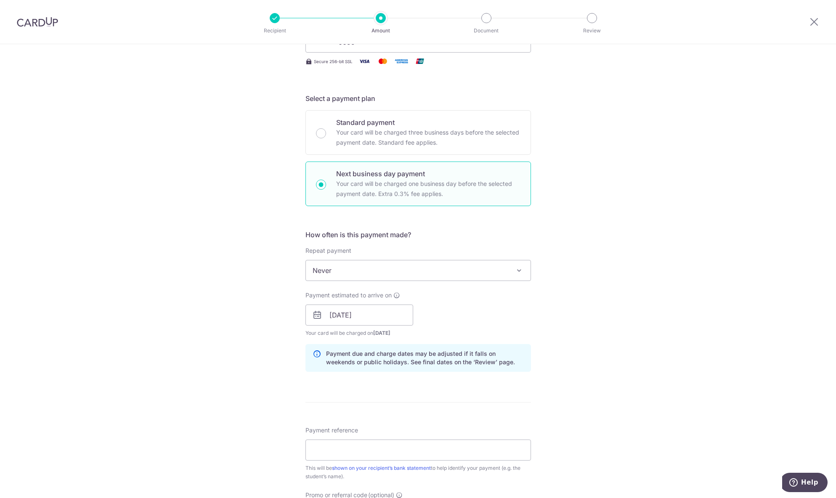
scroll to position [252, 0]
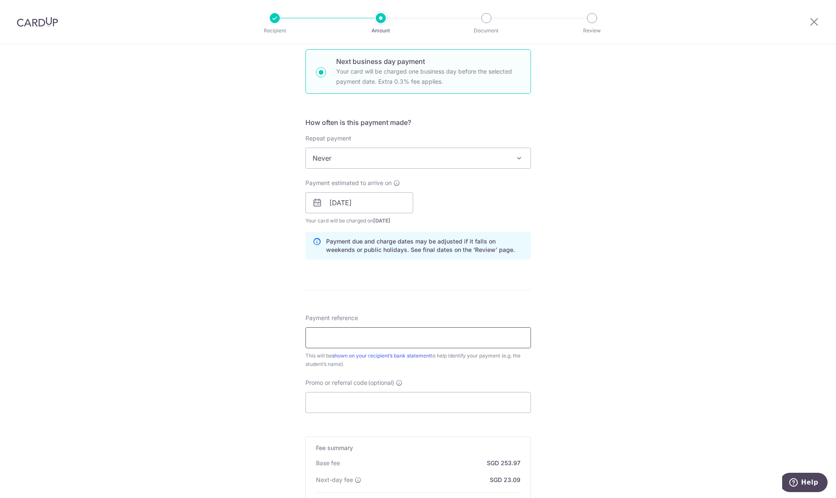
click at [352, 340] on input "Payment reference" at bounding box center [417, 337] width 225 height 21
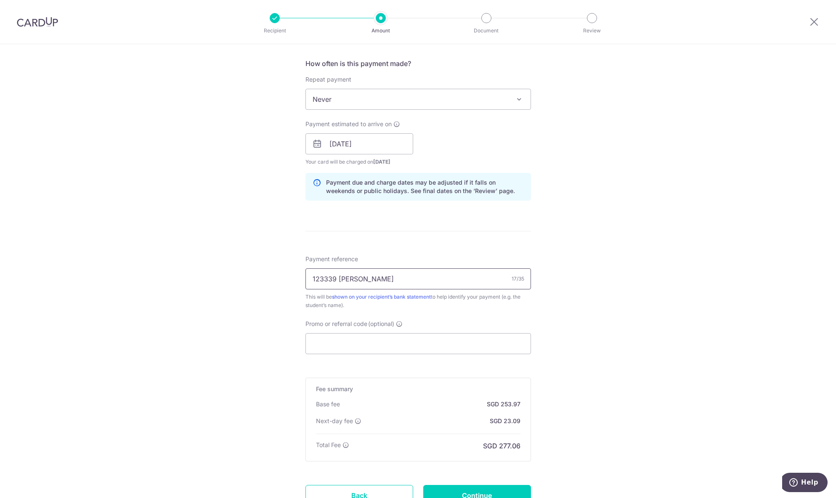
scroll to position [382, 0]
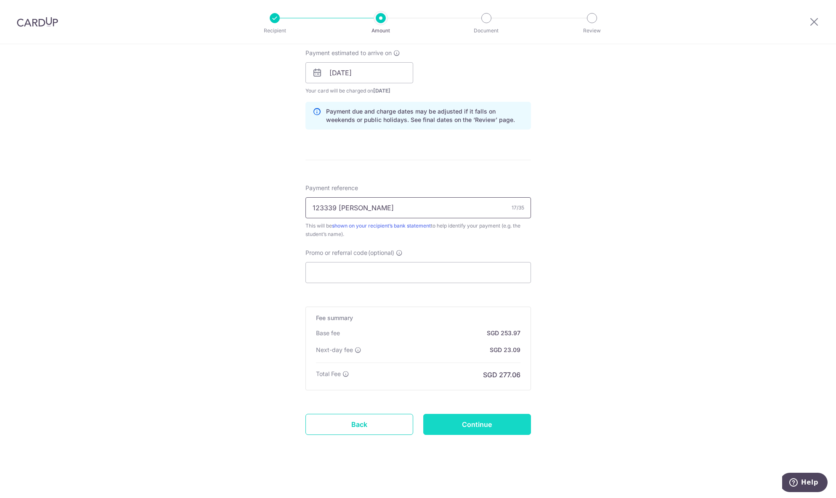
type input "123339 [PERSON_NAME]"
click at [497, 421] on input "Continue" at bounding box center [477, 424] width 108 height 21
type input "Create Schedule"
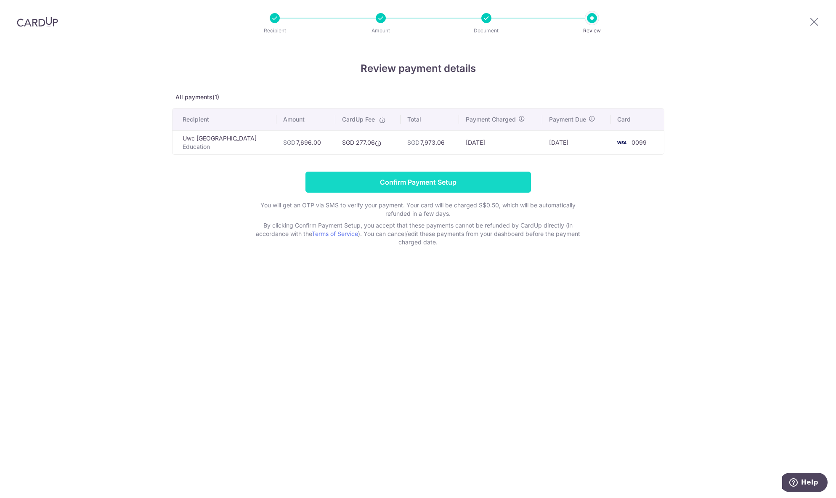
click at [445, 183] on input "Confirm Payment Setup" at bounding box center [417, 182] width 225 height 21
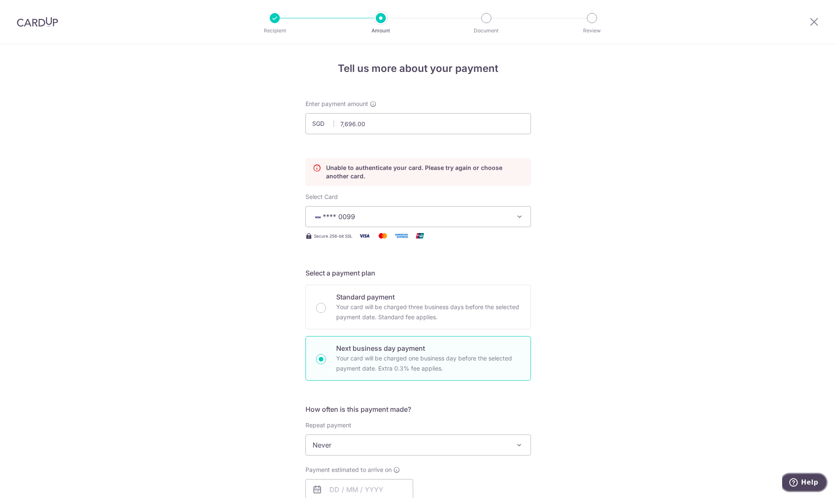
click at [819, 487] on button "Help" at bounding box center [804, 482] width 48 height 19
